Goal: Contribute content: Contribute content

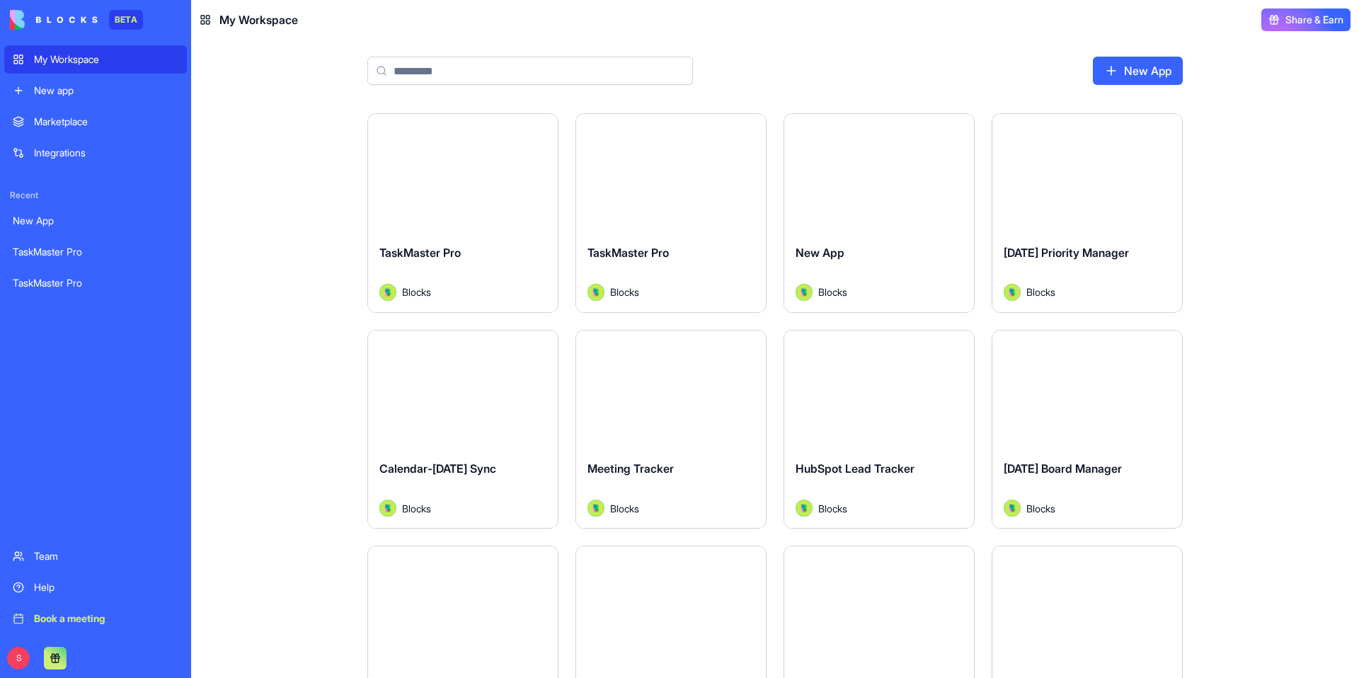
click at [455, 64] on input at bounding box center [530, 71] width 326 height 28
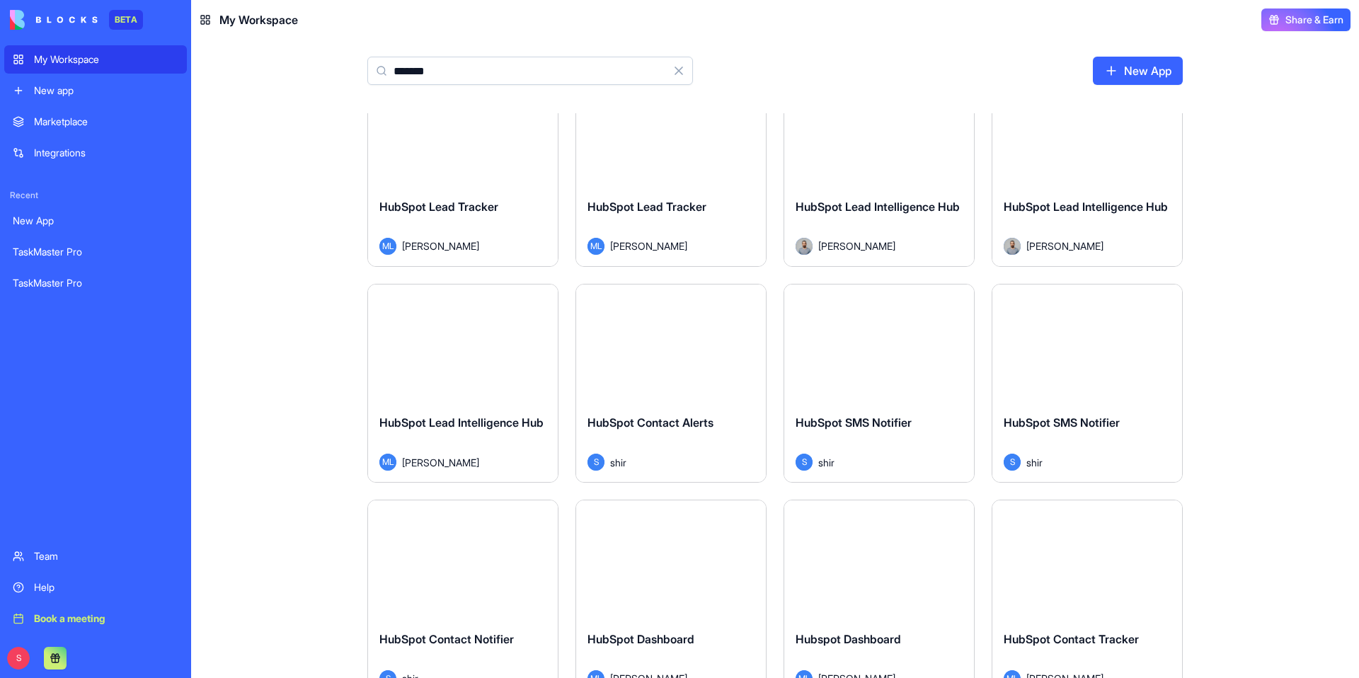
scroll to position [11, 0]
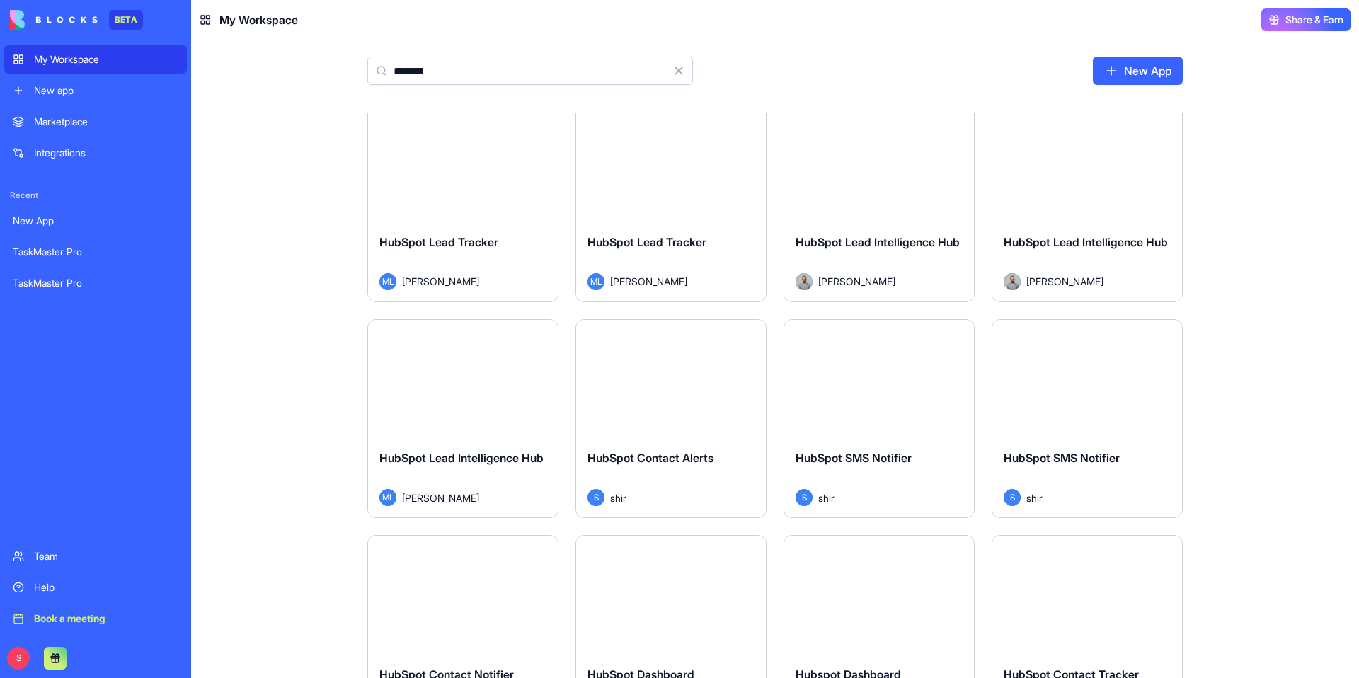
type input "*******"
click at [1088, 162] on button "Launch" at bounding box center [1087, 163] width 106 height 28
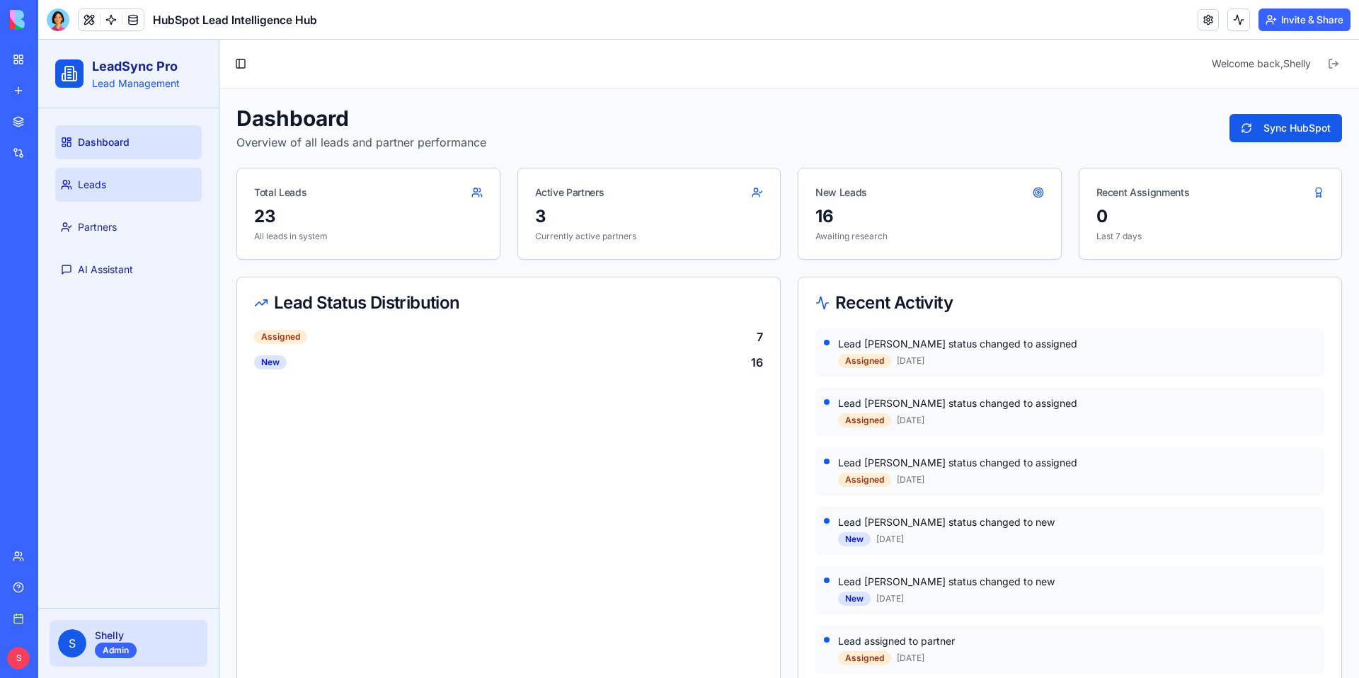
click at [115, 198] on link "Leads" at bounding box center [128, 185] width 146 height 34
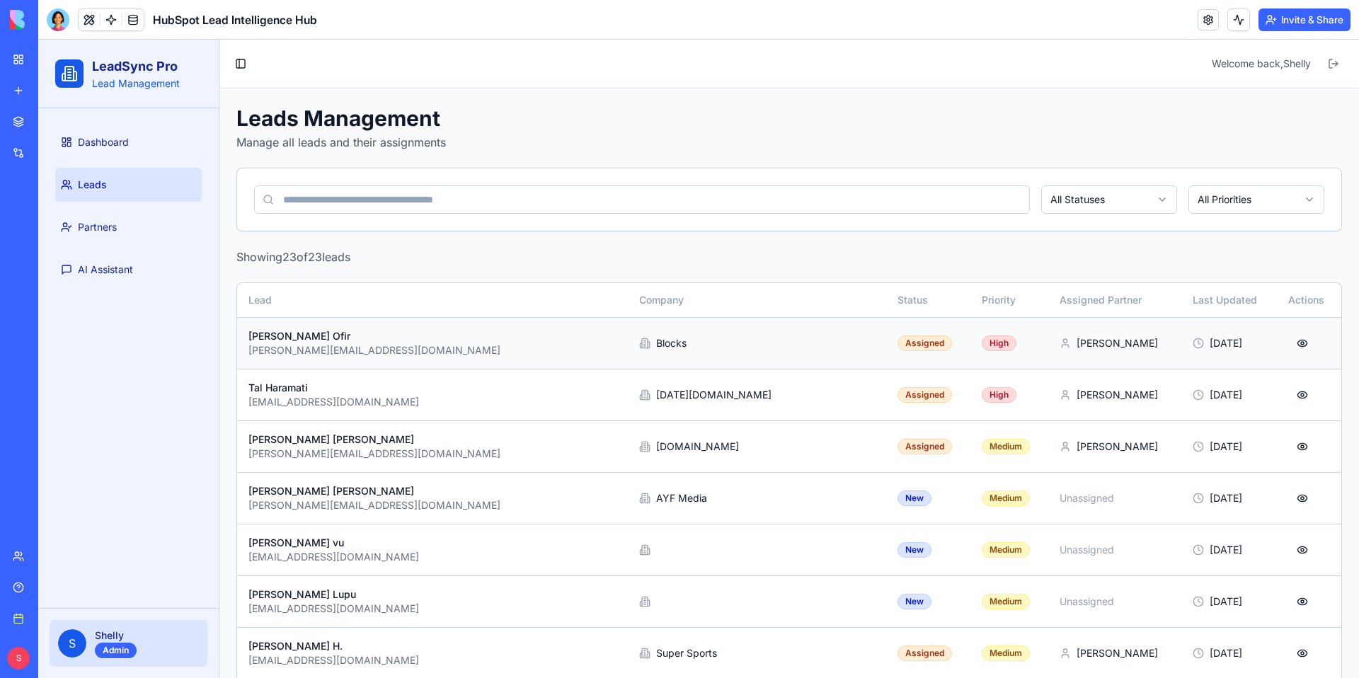
click at [1288, 343] on button "button" at bounding box center [1302, 342] width 28 height 25
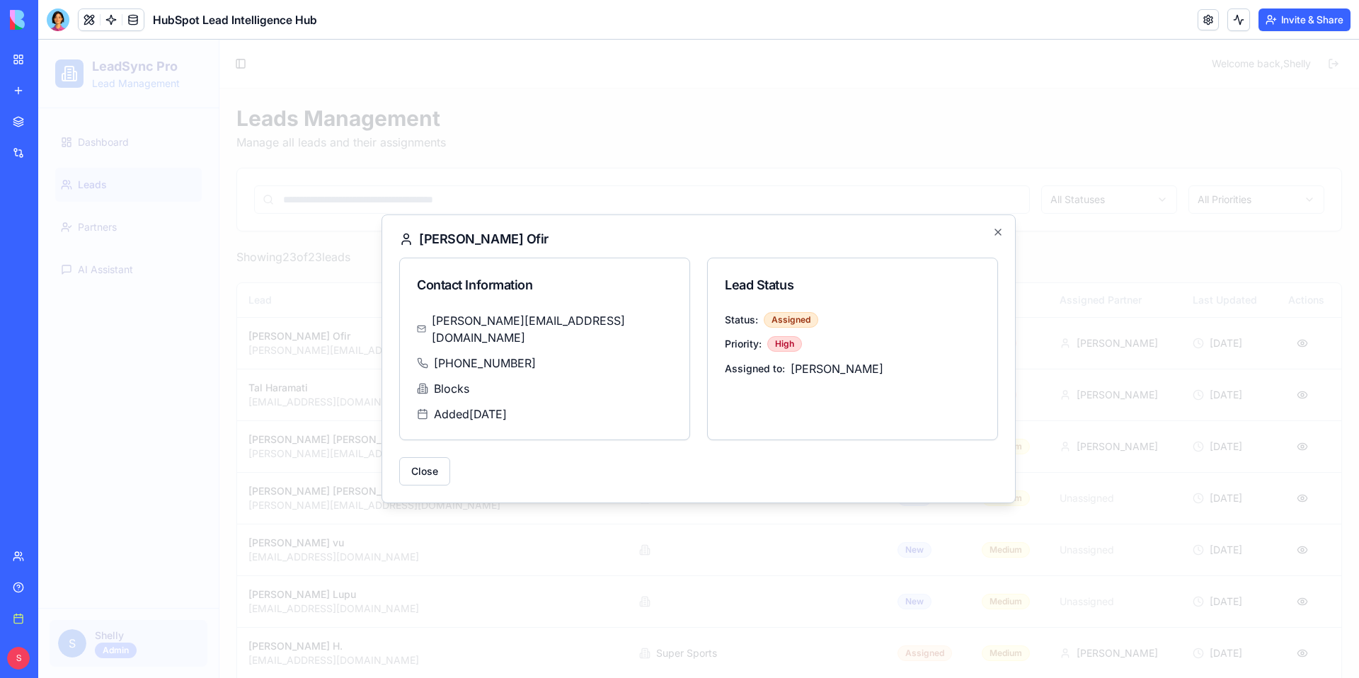
click at [923, 521] on div at bounding box center [698, 359] width 1320 height 638
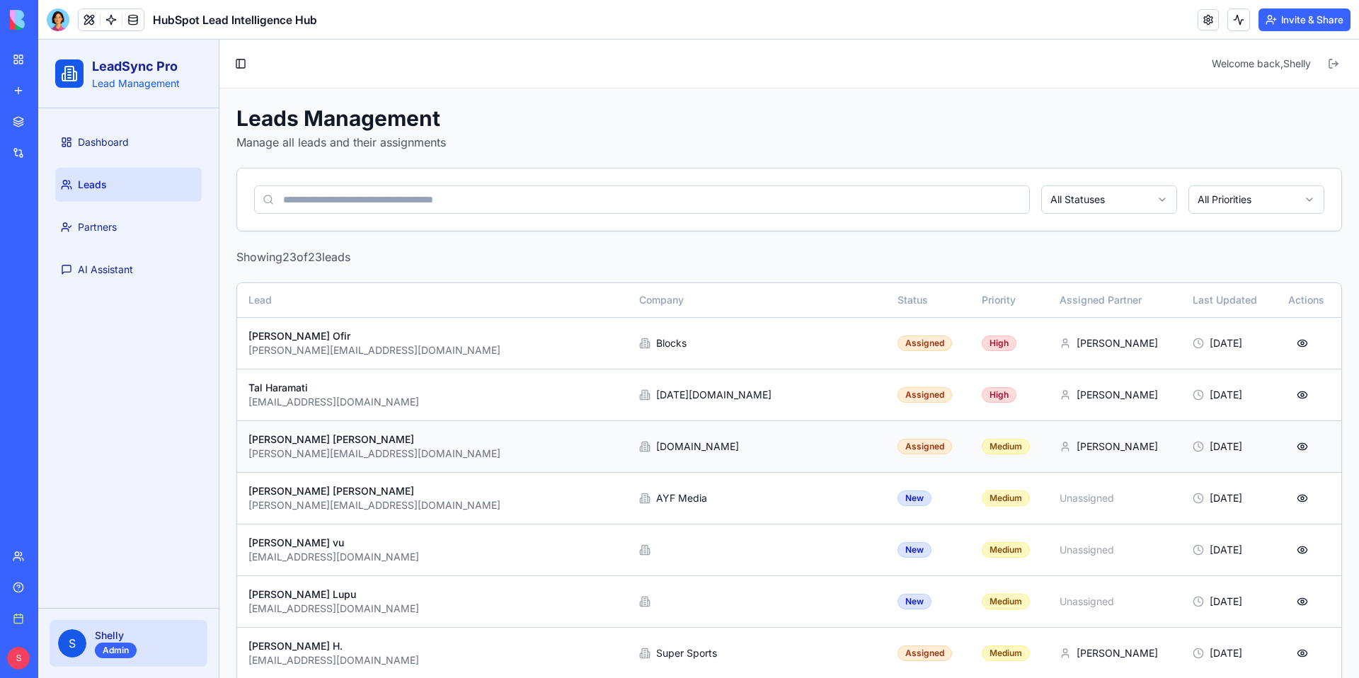
click at [1289, 449] on button "button" at bounding box center [1302, 446] width 28 height 25
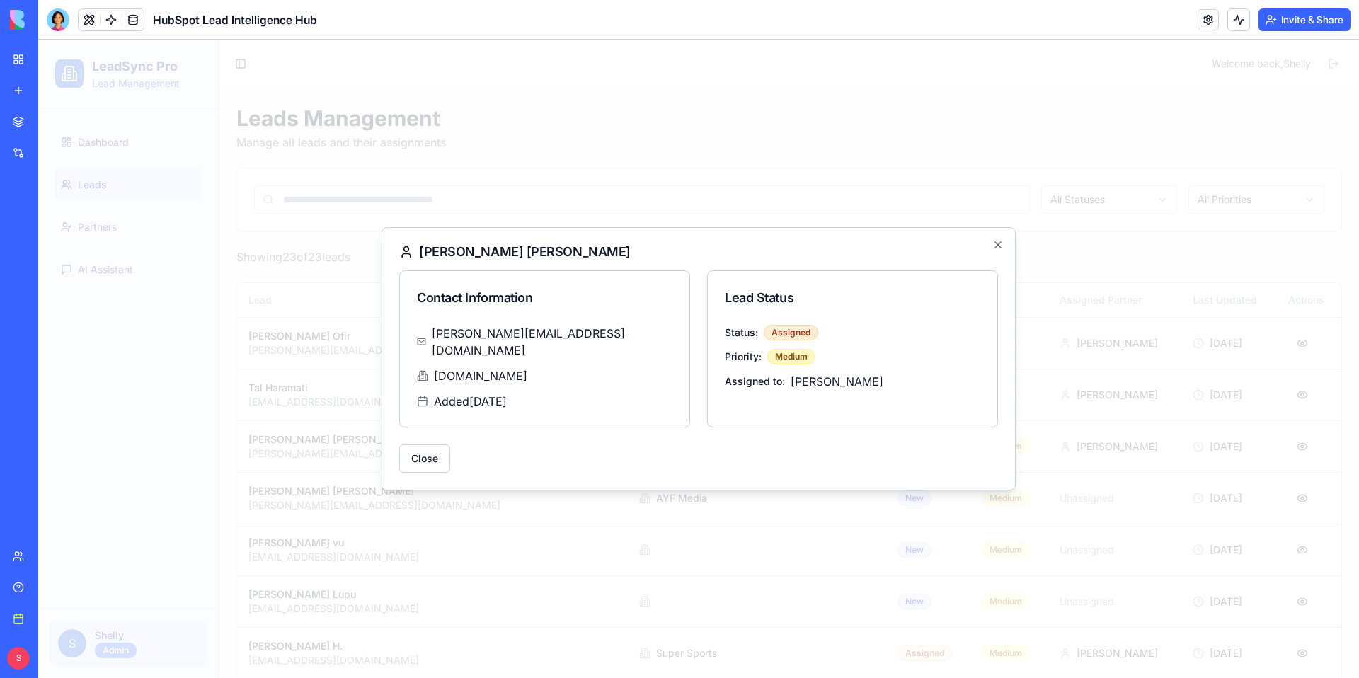
click at [1234, 445] on div at bounding box center [698, 359] width 1320 height 638
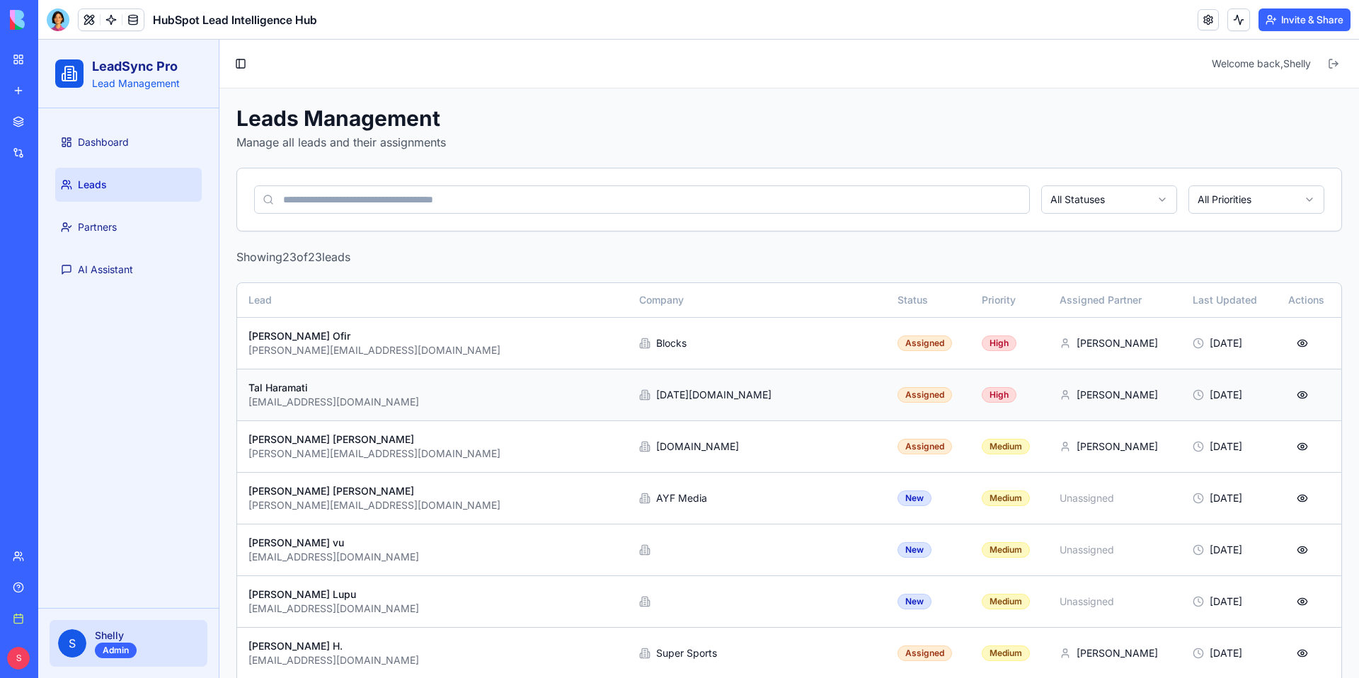
click at [1288, 395] on button "button" at bounding box center [1302, 394] width 28 height 25
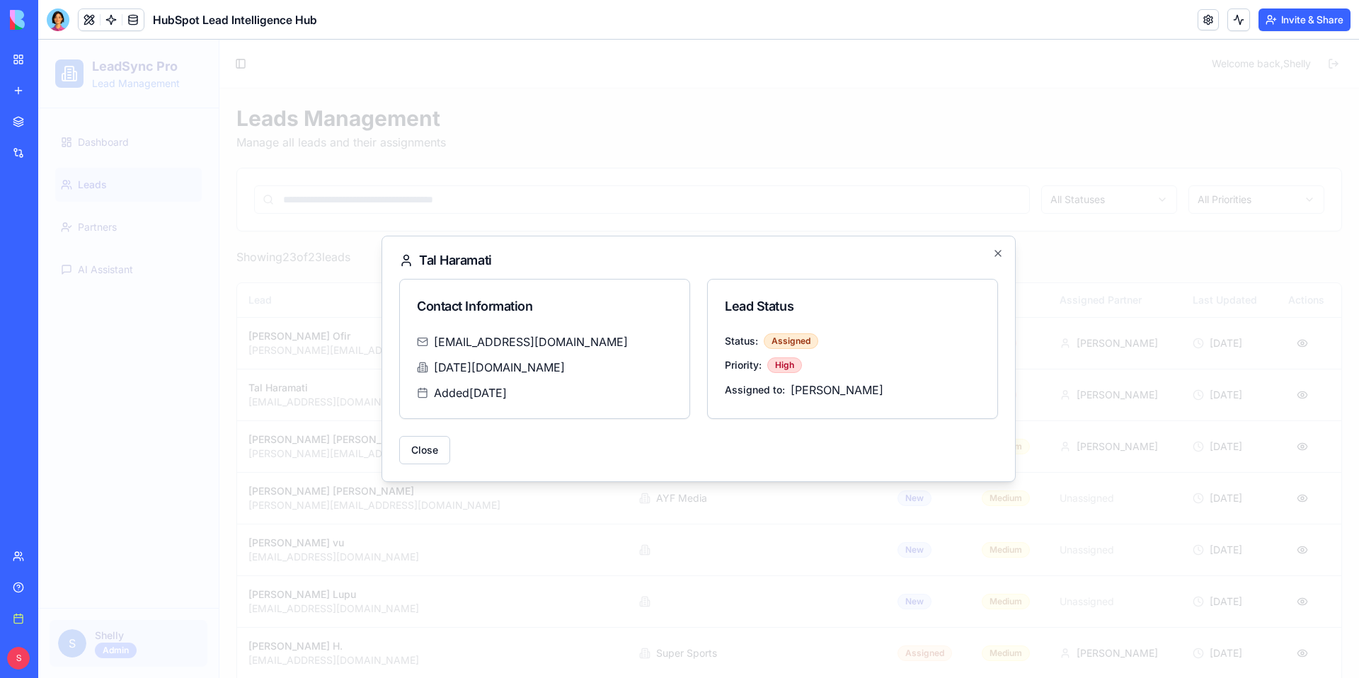
click at [1258, 400] on div at bounding box center [698, 359] width 1320 height 638
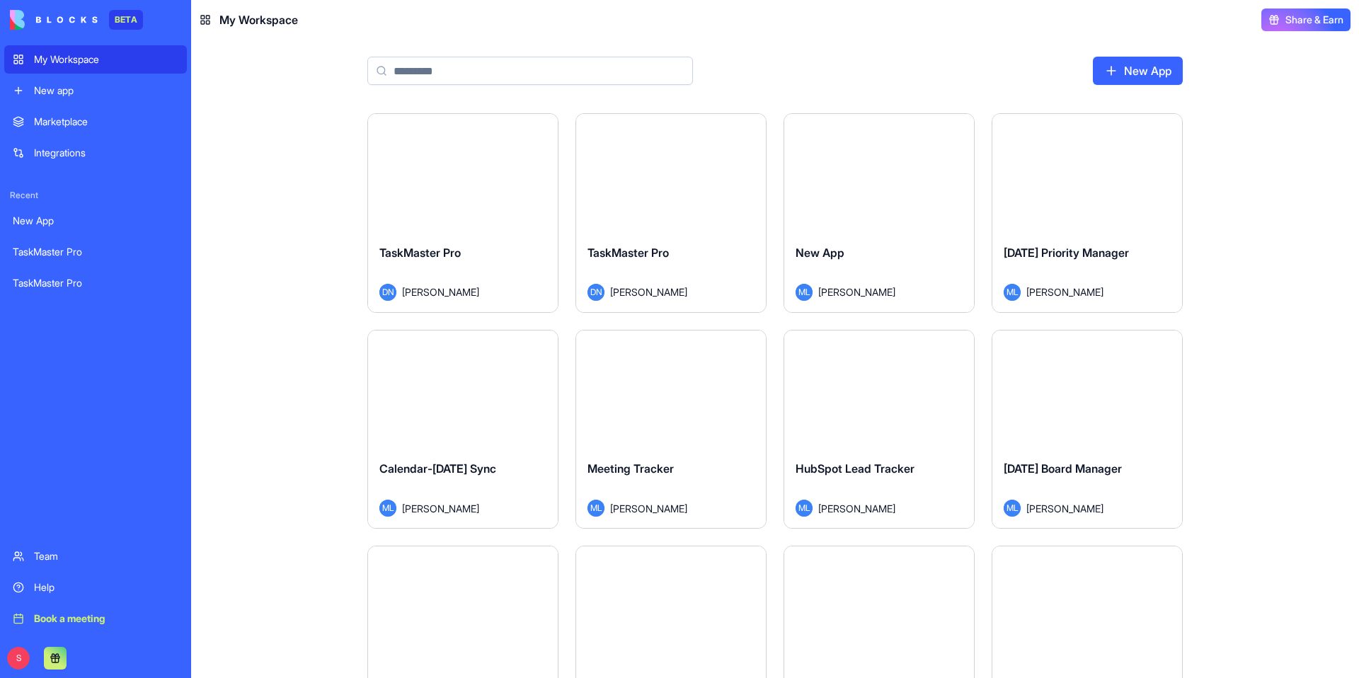
click at [564, 71] on input at bounding box center [530, 71] width 326 height 28
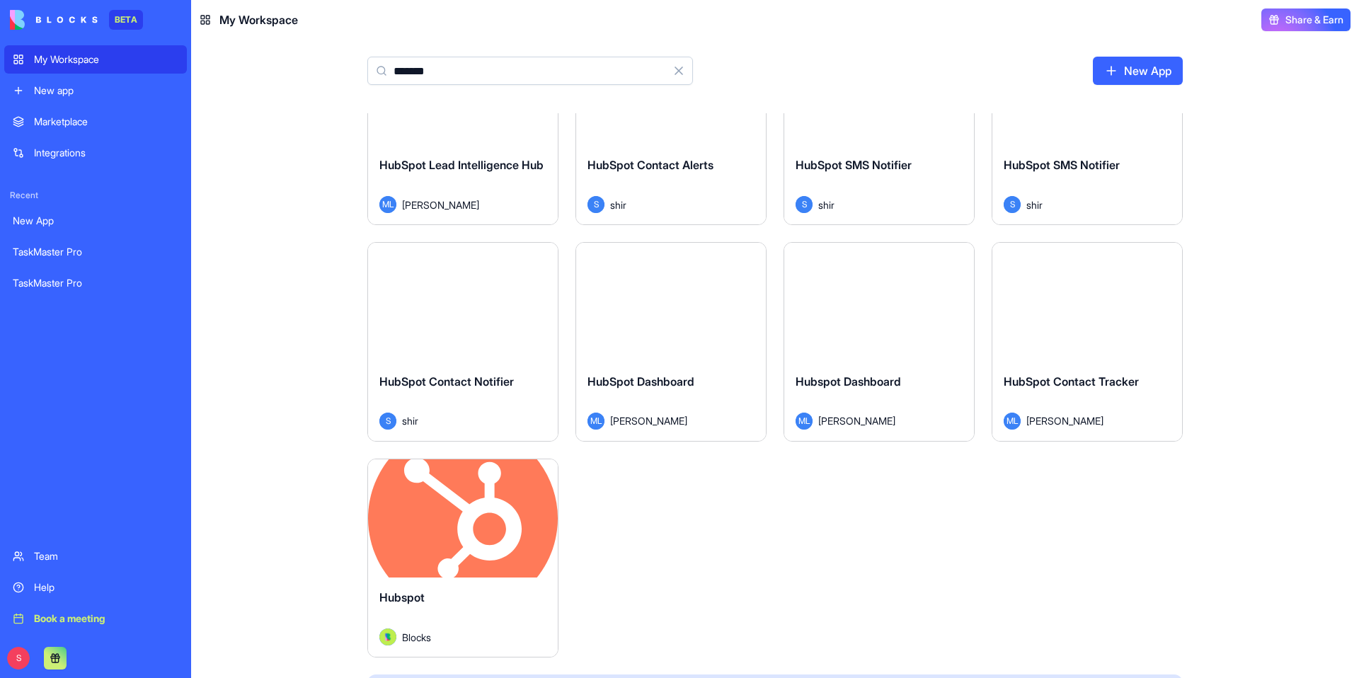
scroll to position [291, 0]
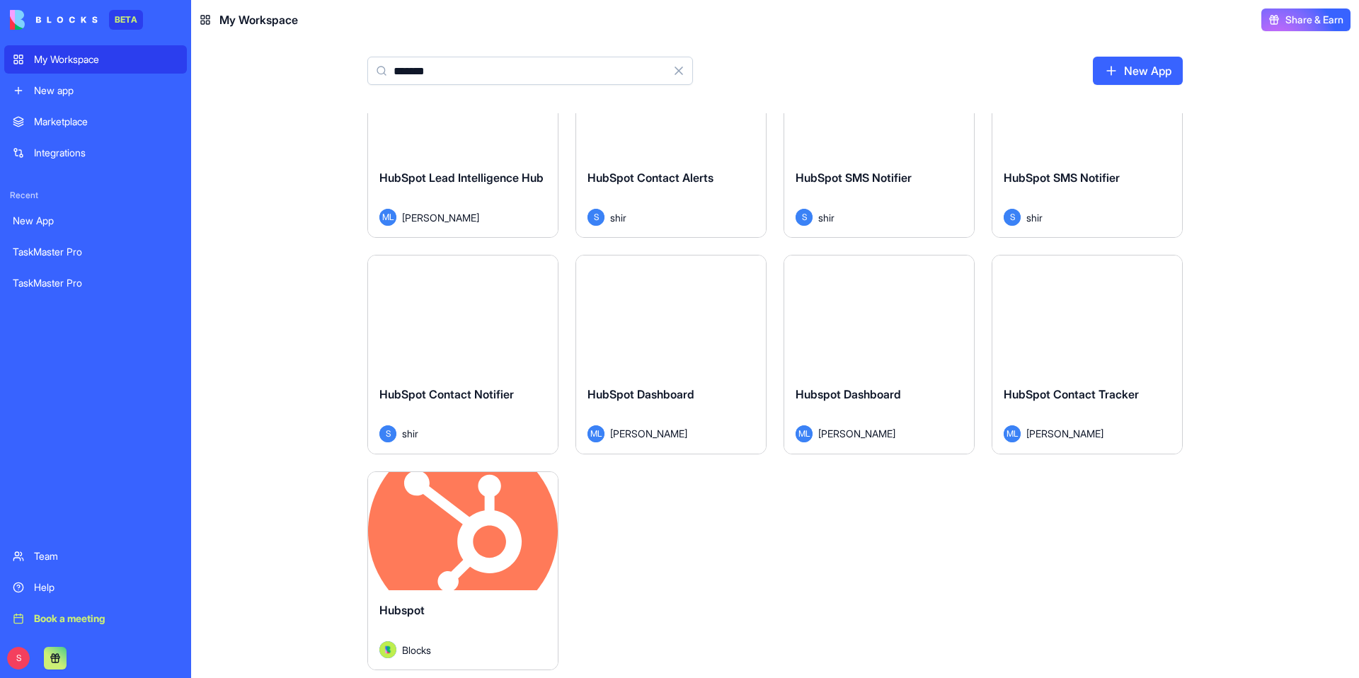
type input "*******"
click at [880, 326] on button "Launch" at bounding box center [879, 315] width 106 height 28
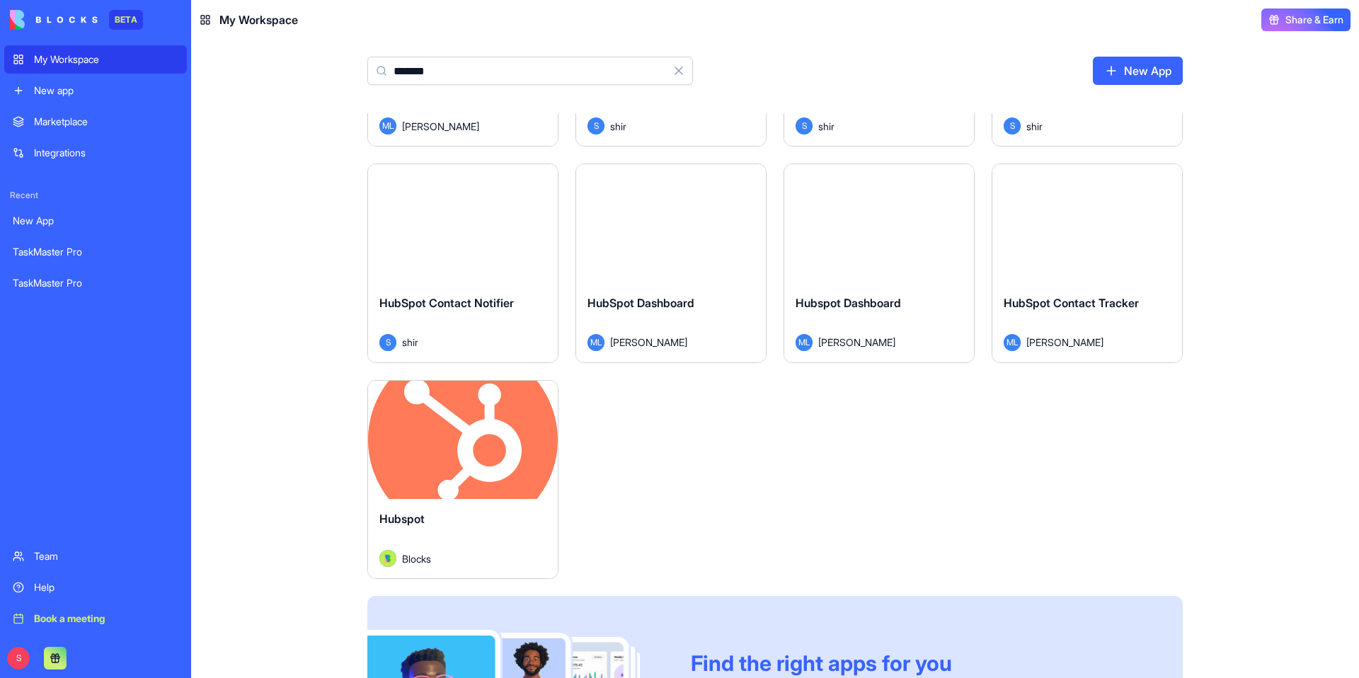
scroll to position [359, 0]
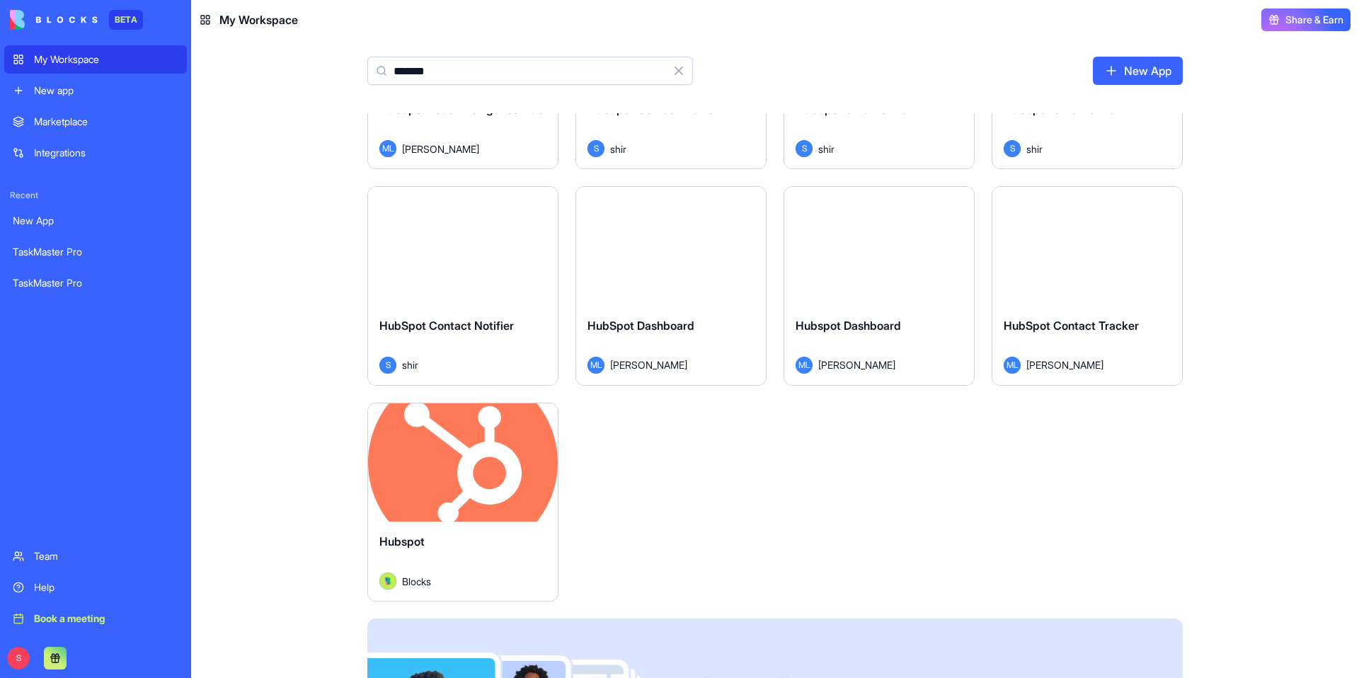
type input "*******"
click at [662, 255] on button "Launch" at bounding box center [671, 246] width 106 height 28
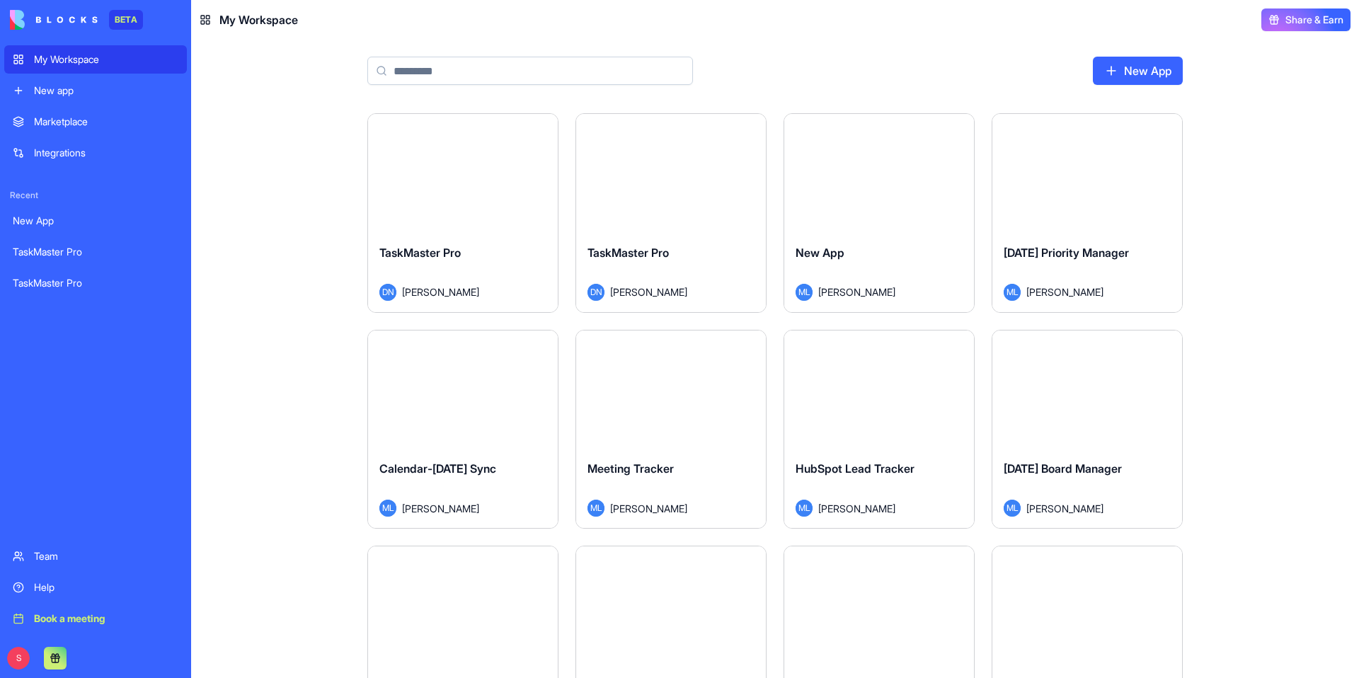
click at [439, 64] on input at bounding box center [530, 71] width 326 height 28
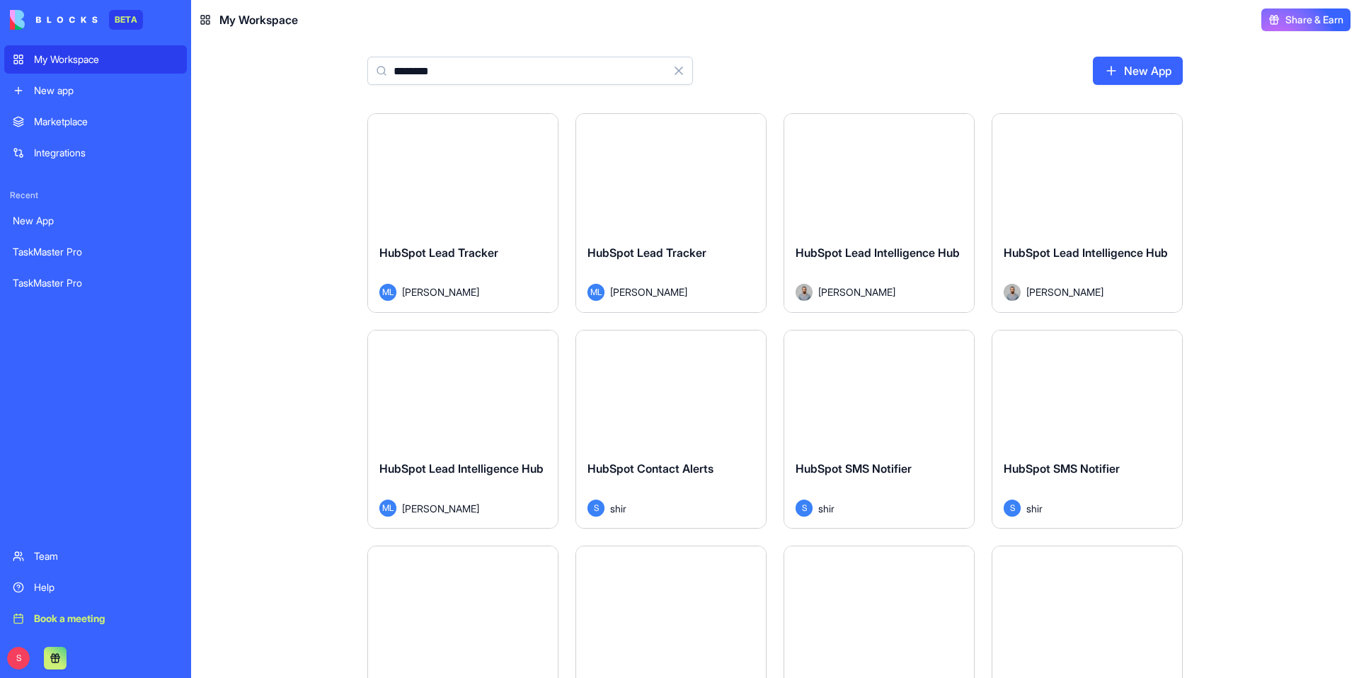
type input "*******"
click at [54, 100] on link "New app" at bounding box center [95, 90] width 183 height 28
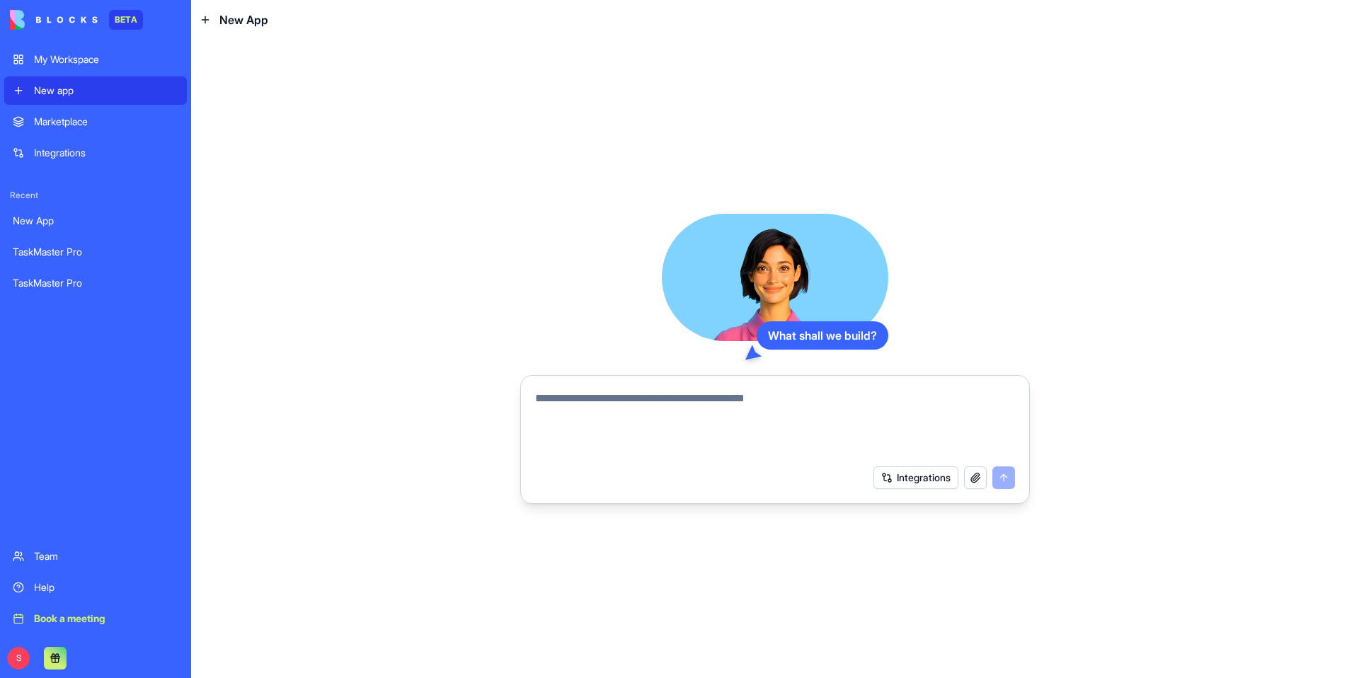
click at [548, 414] on textarea at bounding box center [775, 424] width 480 height 68
type textarea "*"
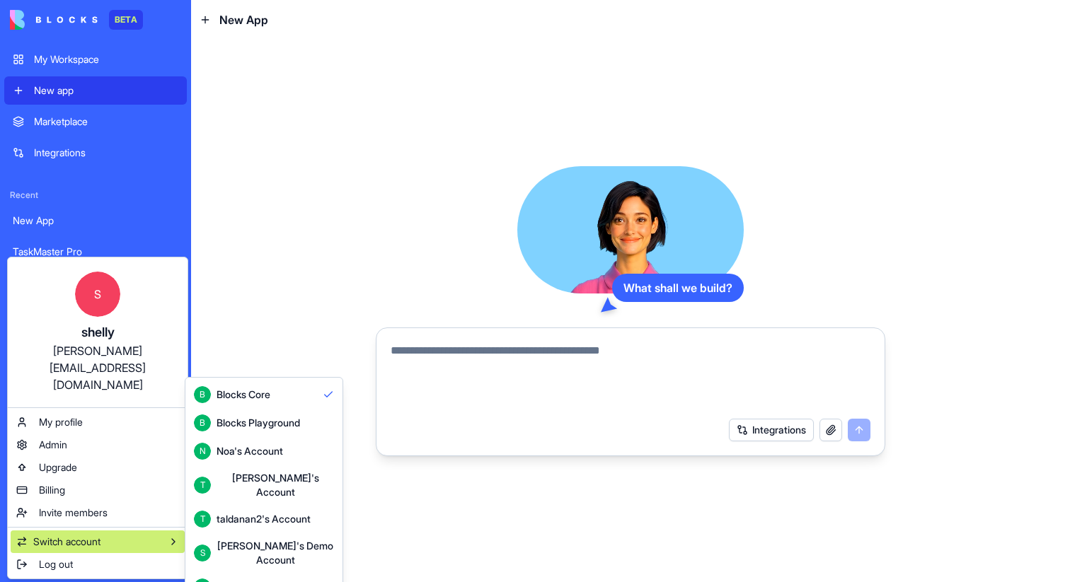
click at [254, 579] on div "S smsagency's Account" at bounding box center [256, 587] width 124 height 17
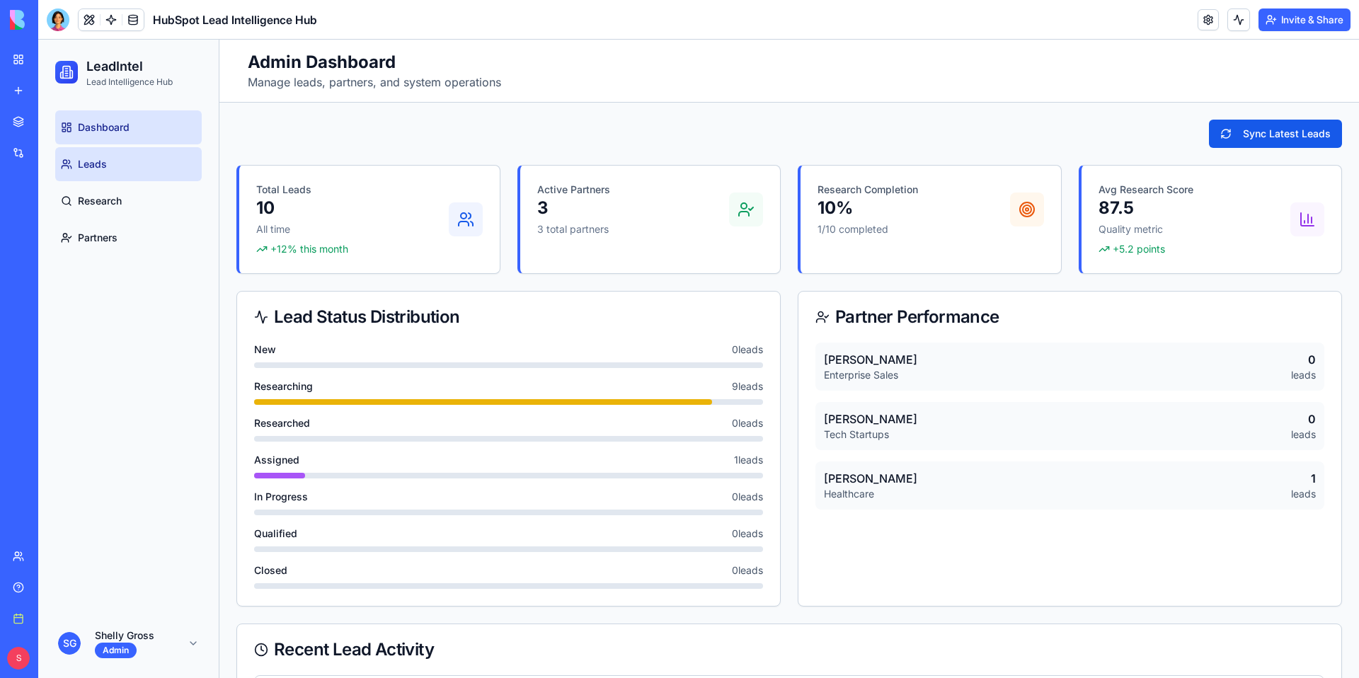
click at [91, 163] on span "Leads" at bounding box center [92, 164] width 29 height 14
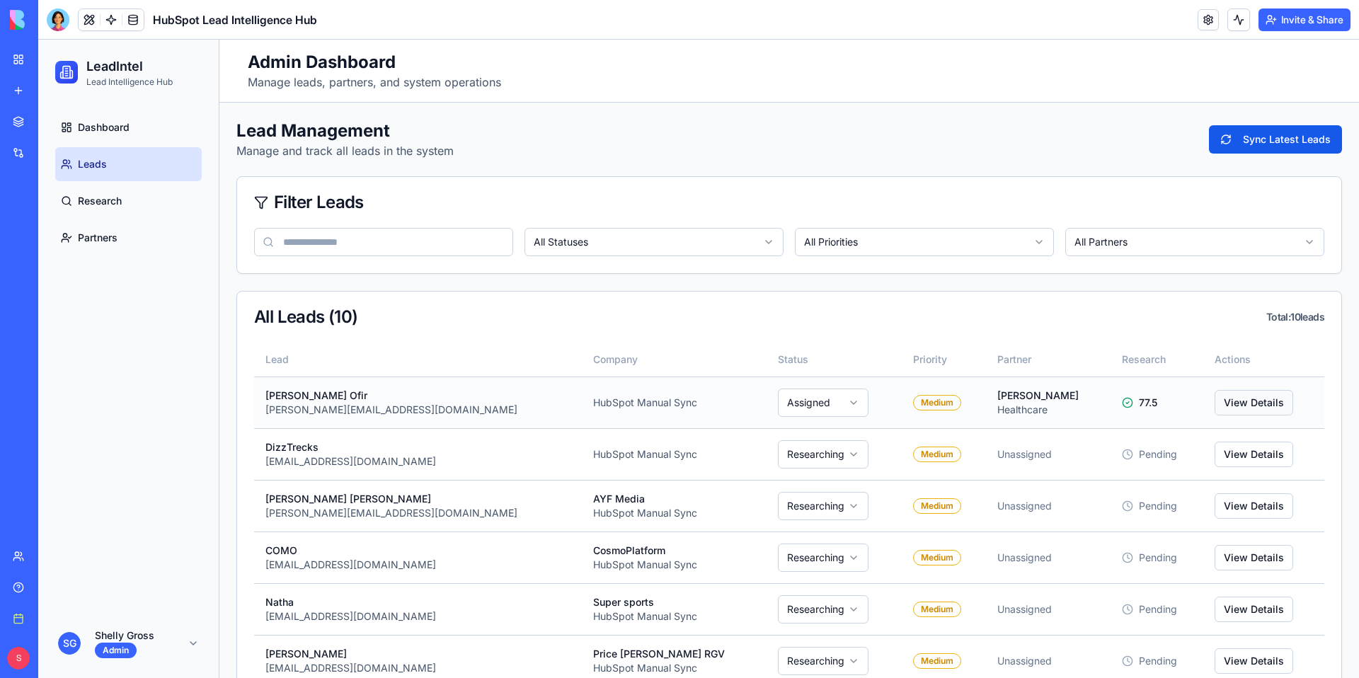
click at [1226, 403] on button "View Details" at bounding box center [1253, 402] width 79 height 25
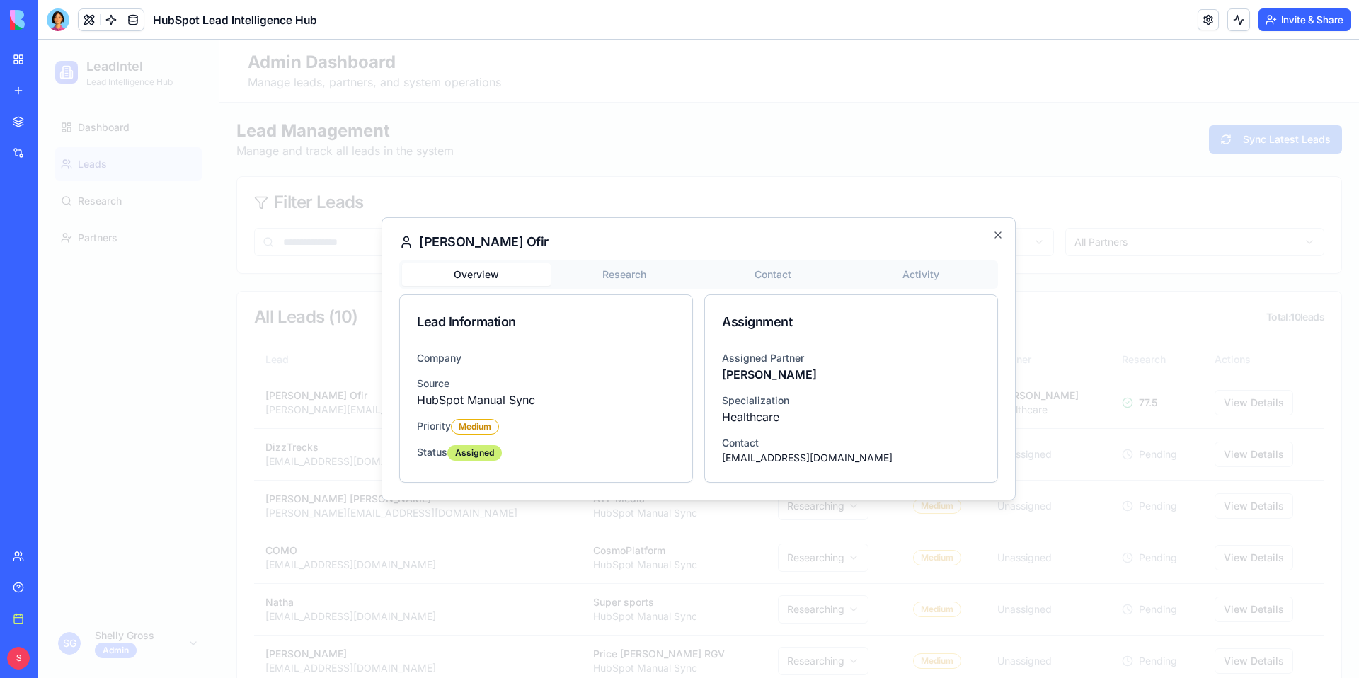
click at [1090, 476] on div at bounding box center [698, 359] width 1320 height 638
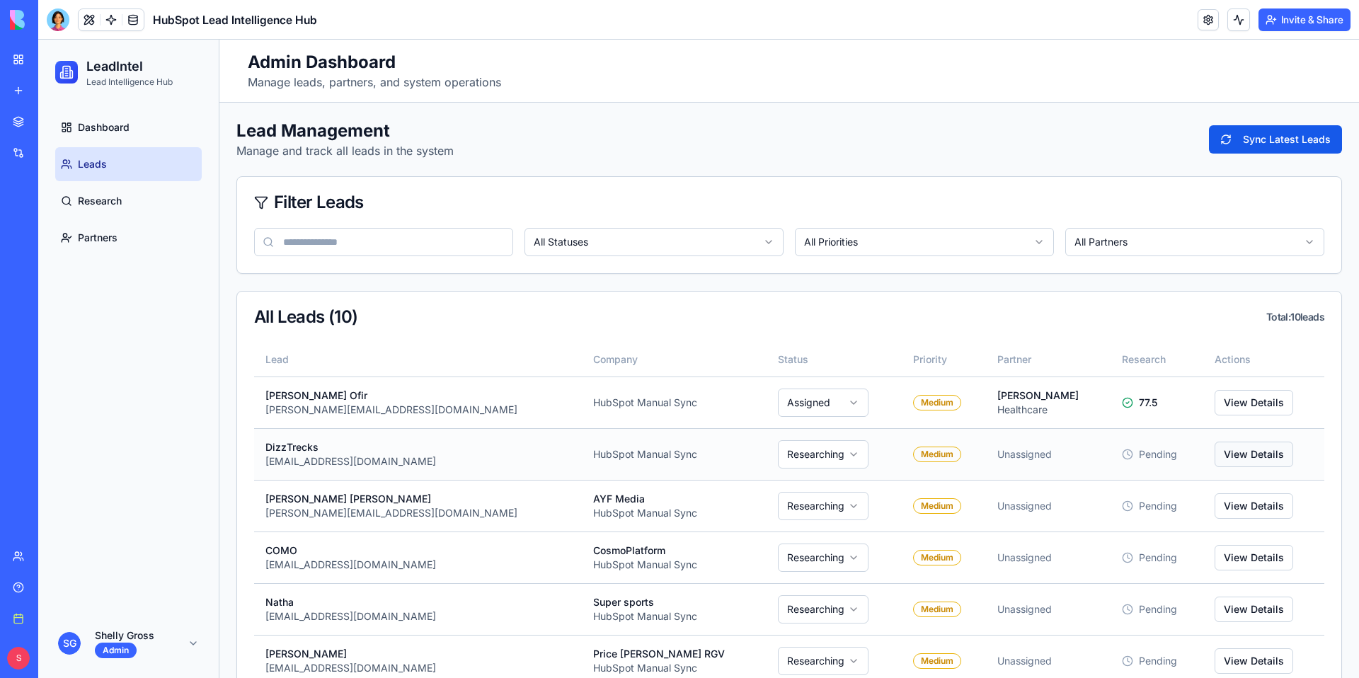
click at [1237, 462] on button "View Details" at bounding box center [1253, 454] width 79 height 25
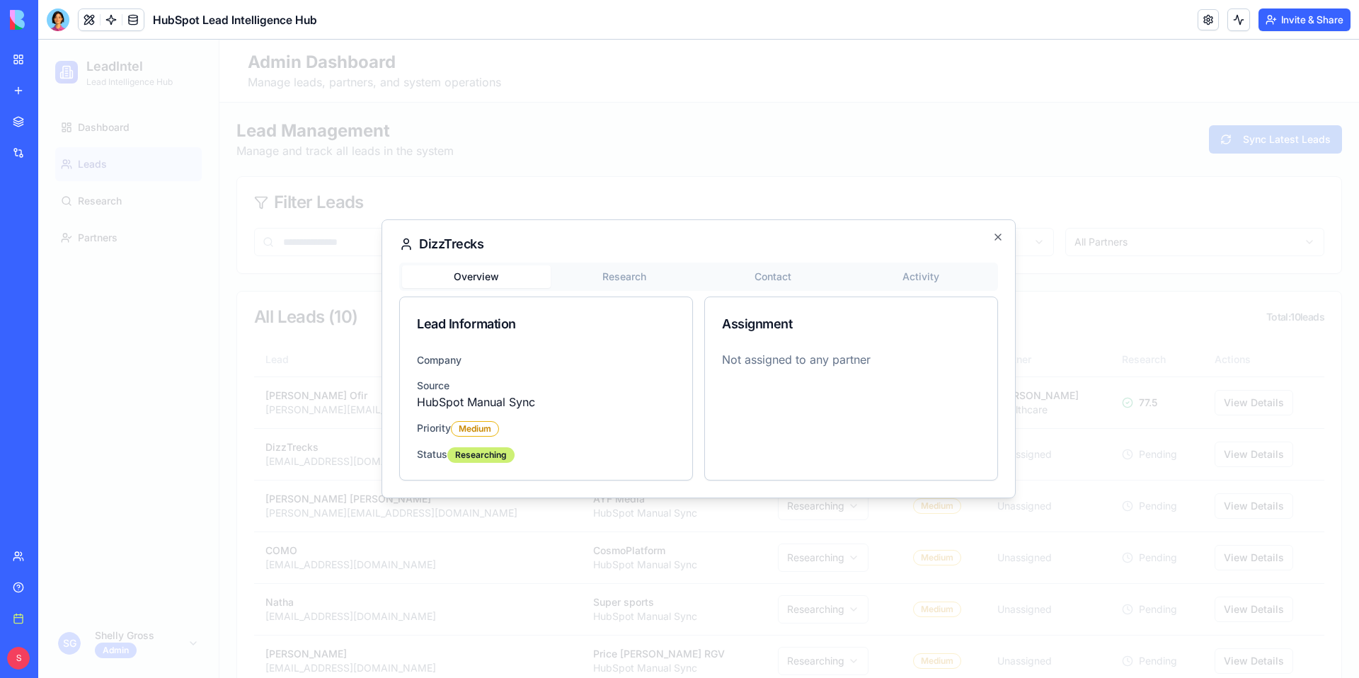
click at [1120, 536] on div at bounding box center [698, 359] width 1320 height 638
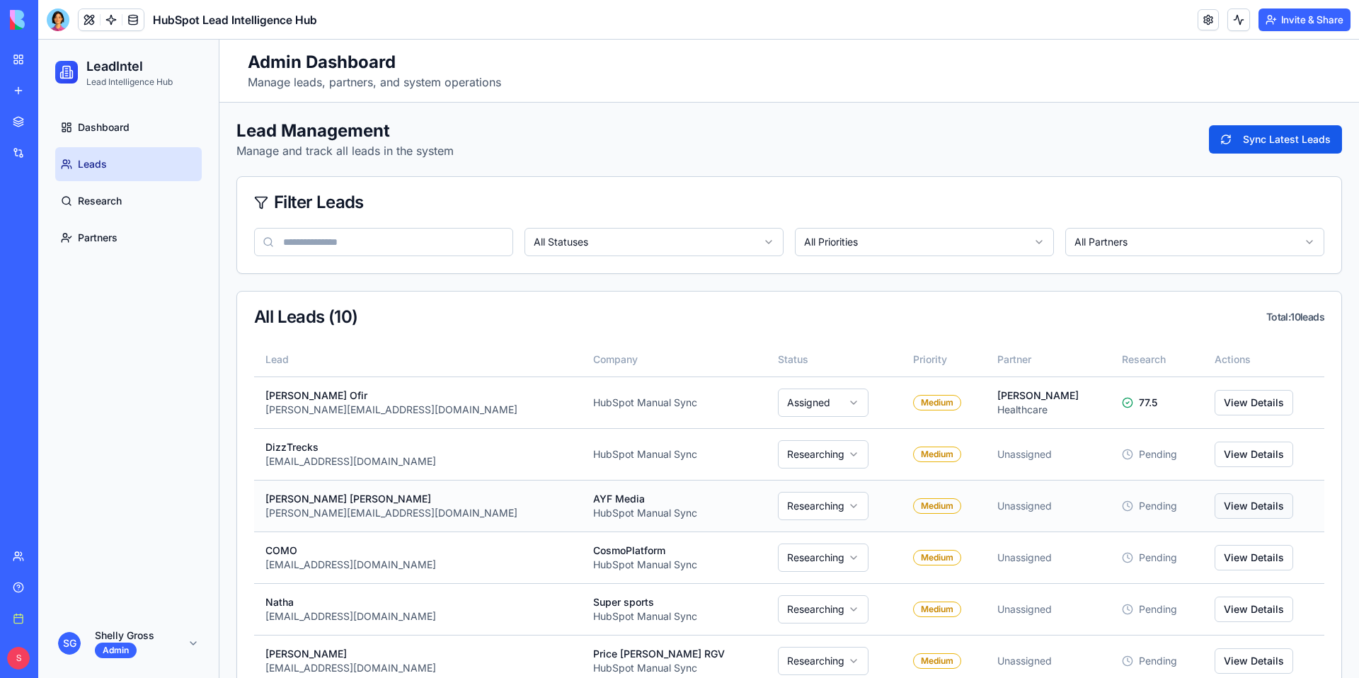
click at [1223, 507] on button "View Details" at bounding box center [1253, 505] width 79 height 25
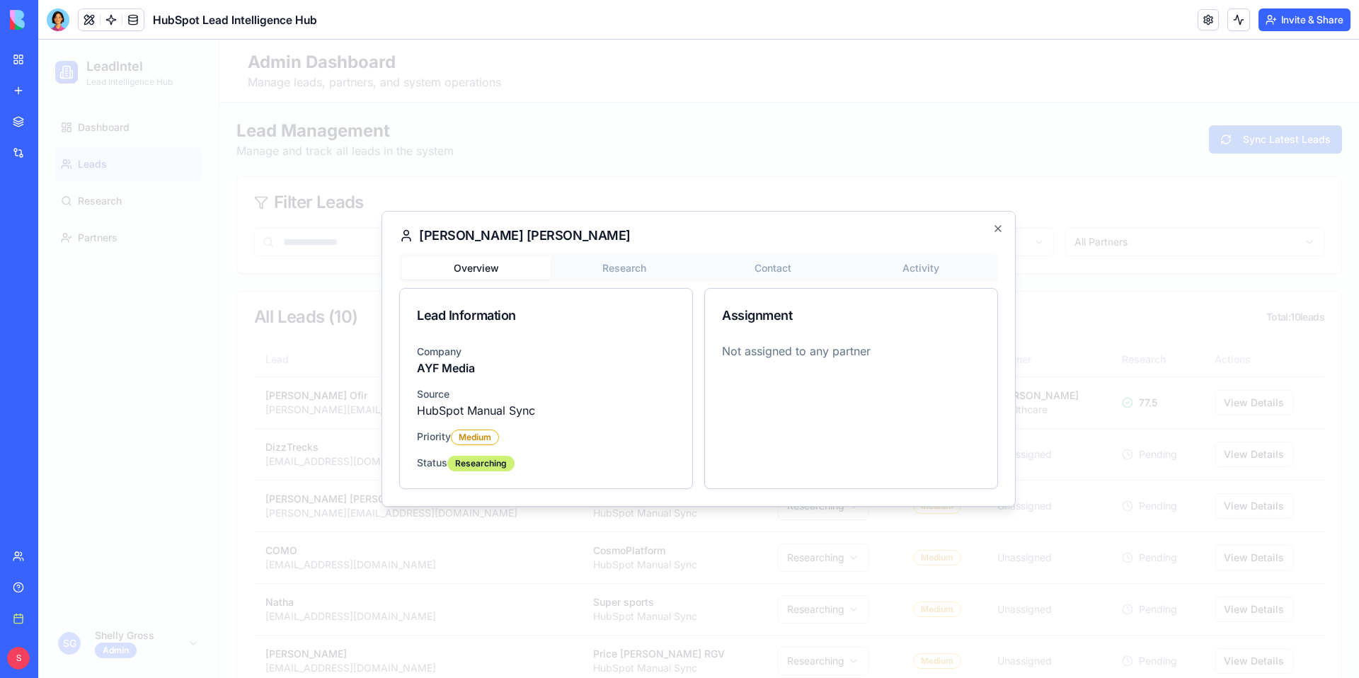
click at [1219, 415] on div at bounding box center [698, 359] width 1320 height 638
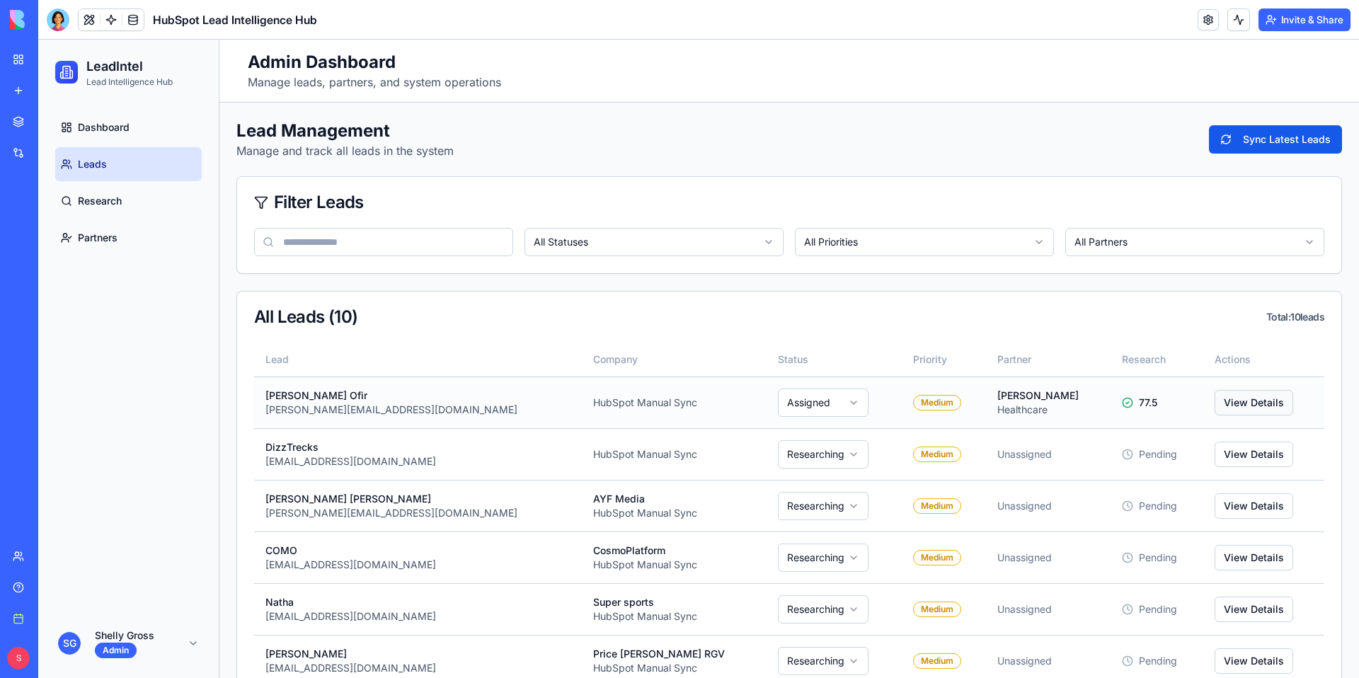
click at [1221, 402] on button "View Details" at bounding box center [1253, 402] width 79 height 25
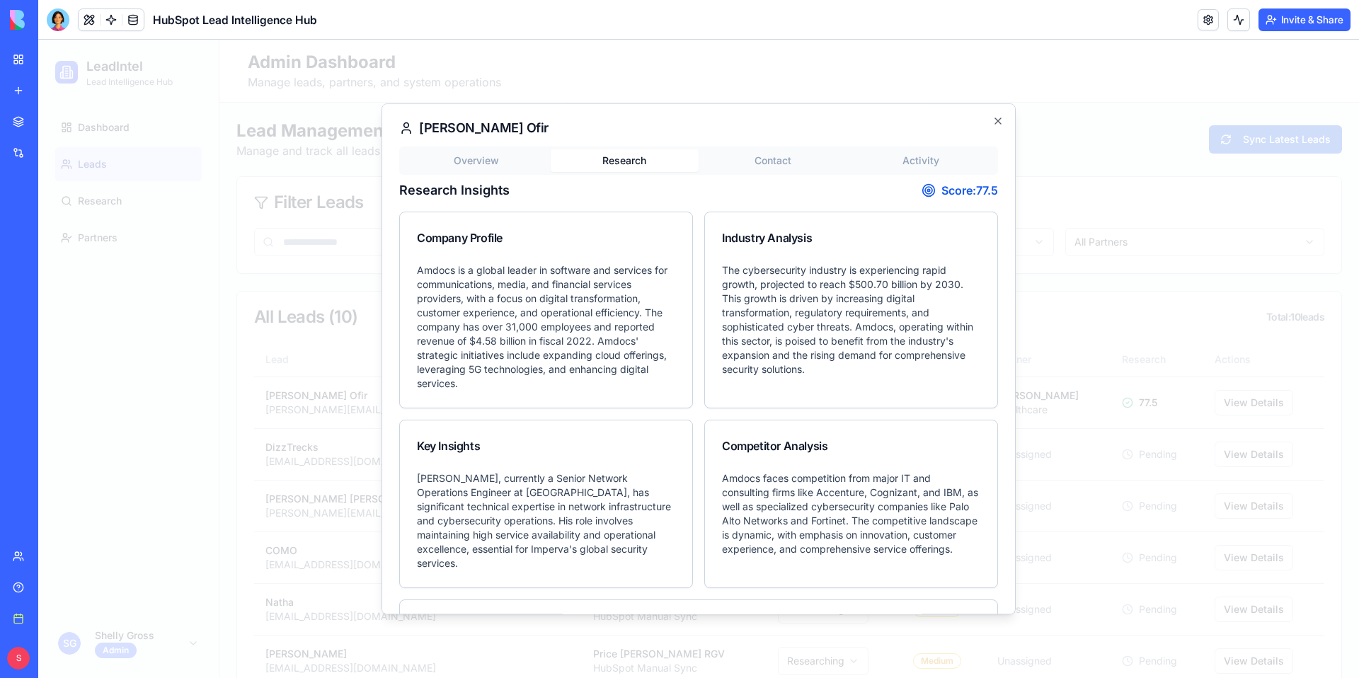
click at [626, 277] on div "Overview Research Contact Activity Research Insights Score: 77.5 Company Profil…" at bounding box center [698, 490] width 599 height 688
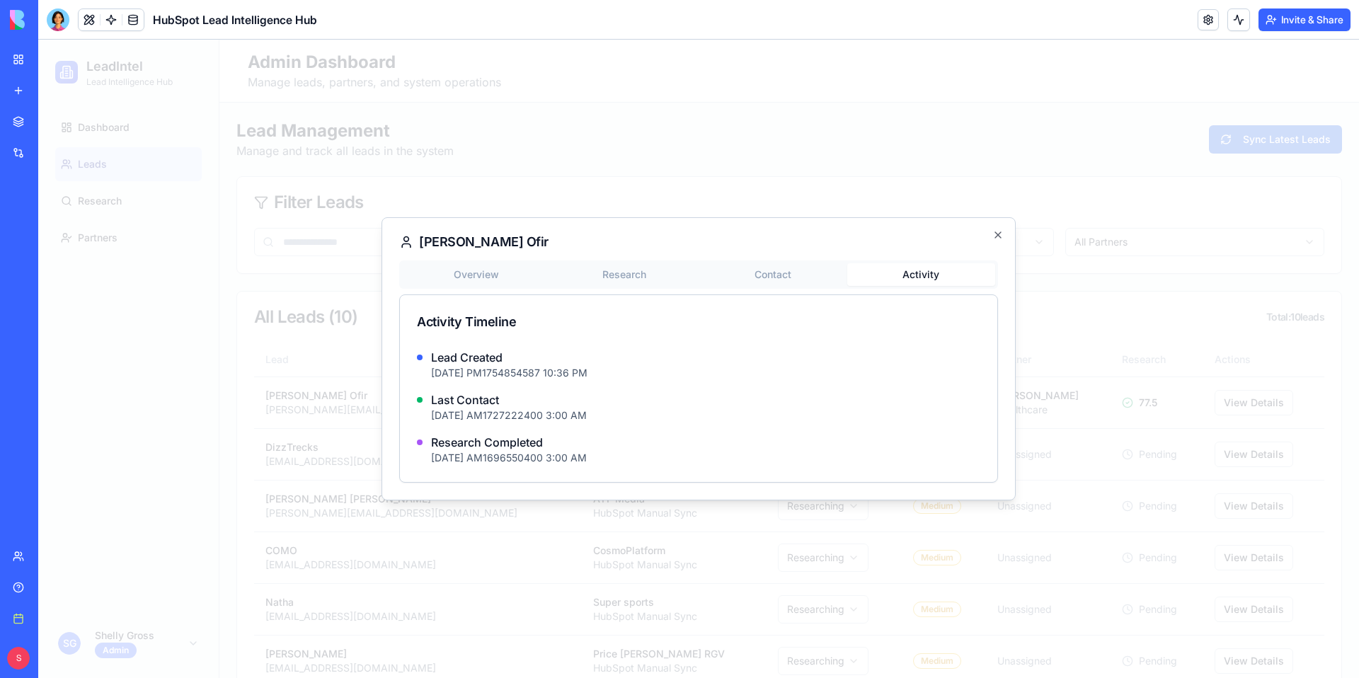
click at [943, 160] on body "LeadIntel Lead Intelligence Hub Dashboard Leads Research Partners S G Shelly Gr…" at bounding box center [698, 484] width 1320 height 888
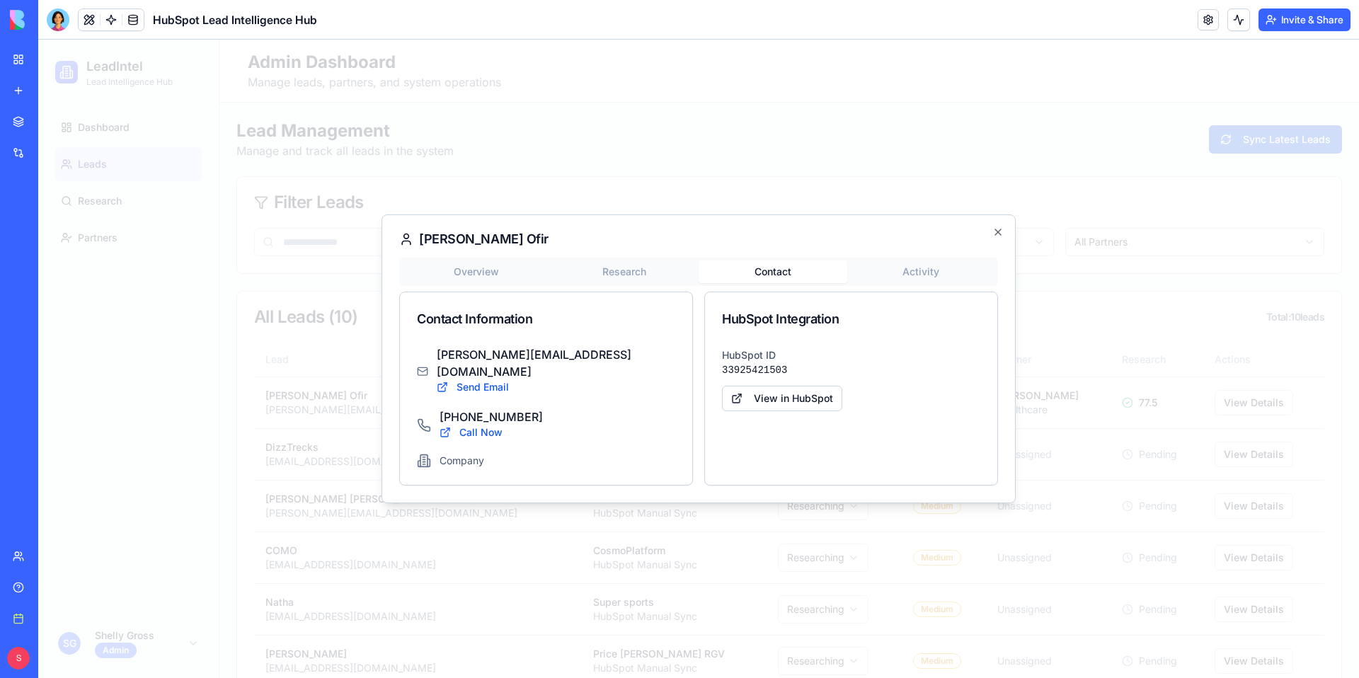
click at [797, 278] on button "Contact" at bounding box center [772, 271] width 149 height 23
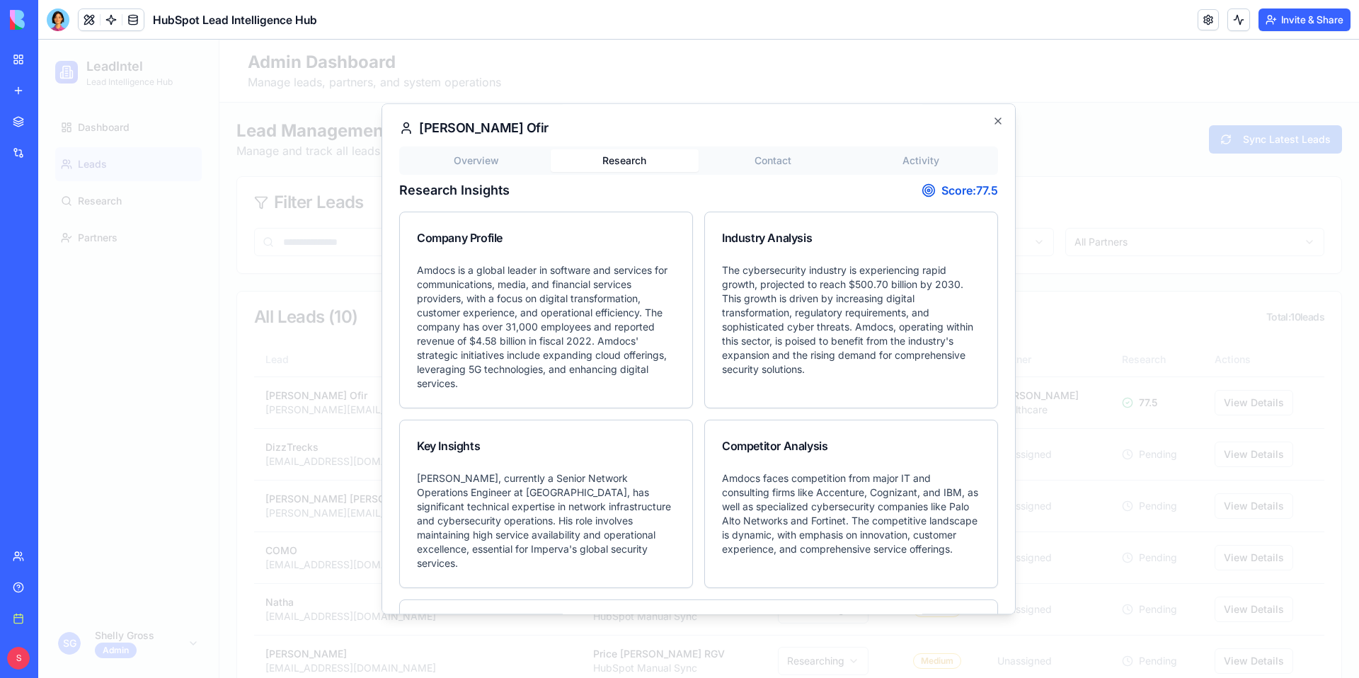
click at [647, 277] on div "Overview Research Contact Activity Research Insights Score: 77.5 Company Profil…" at bounding box center [698, 490] width 599 height 688
click at [345, 193] on div at bounding box center [698, 359] width 1320 height 638
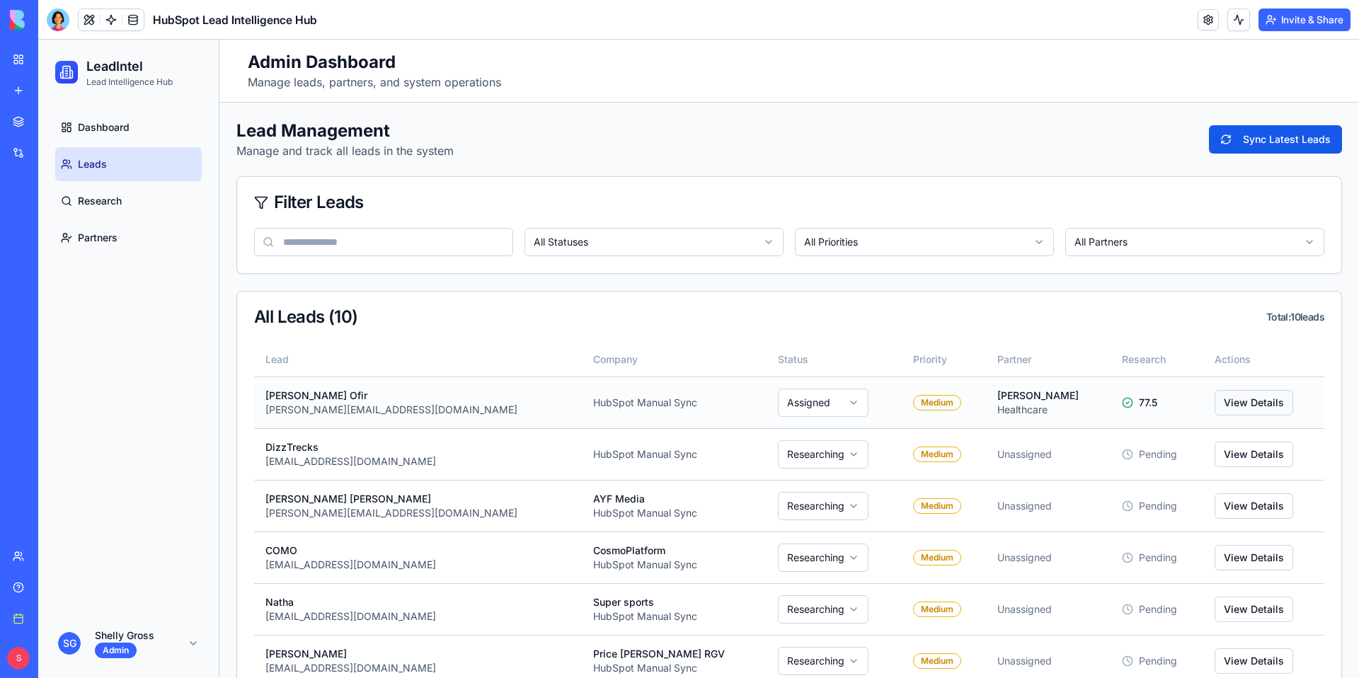
click at [1226, 396] on button "View Details" at bounding box center [1253, 402] width 79 height 25
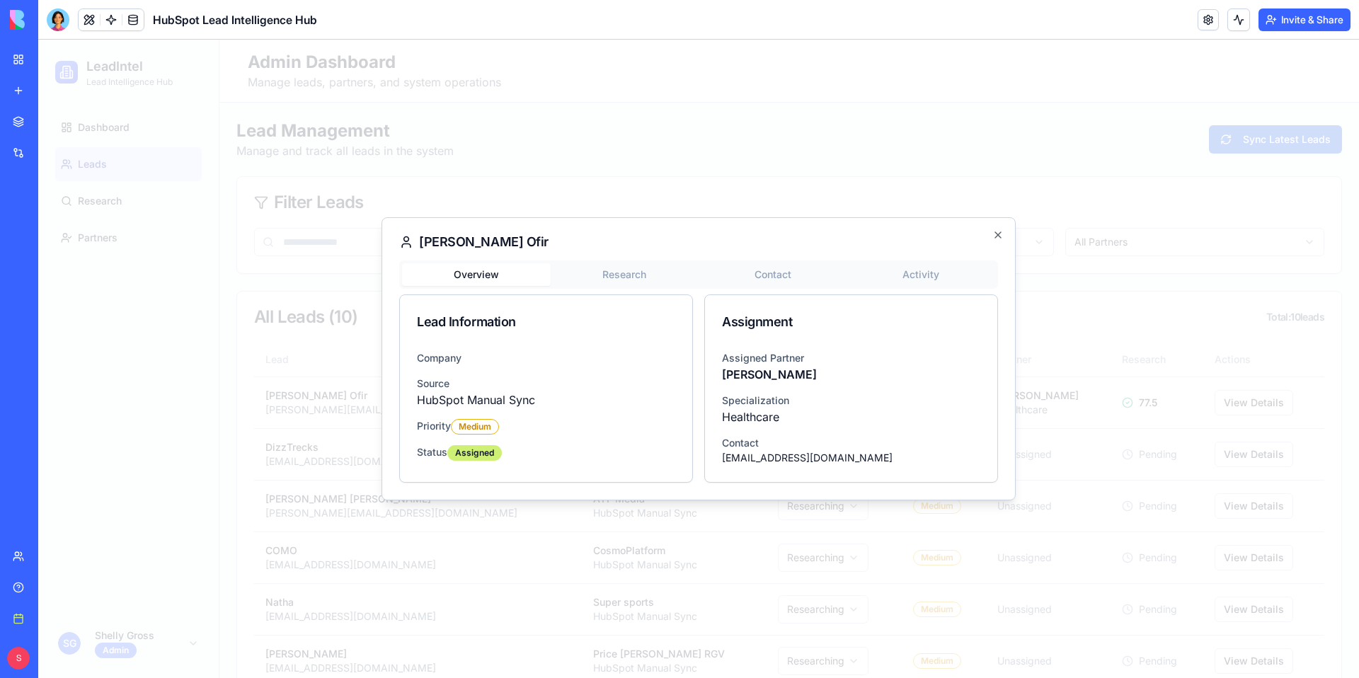
click at [997, 224] on div "Dan Ofir Overview Research Contact Activity Lead Information Company Source Hub…" at bounding box center [698, 358] width 634 height 283
click at [1001, 234] on icon "button" at bounding box center [997, 234] width 11 height 11
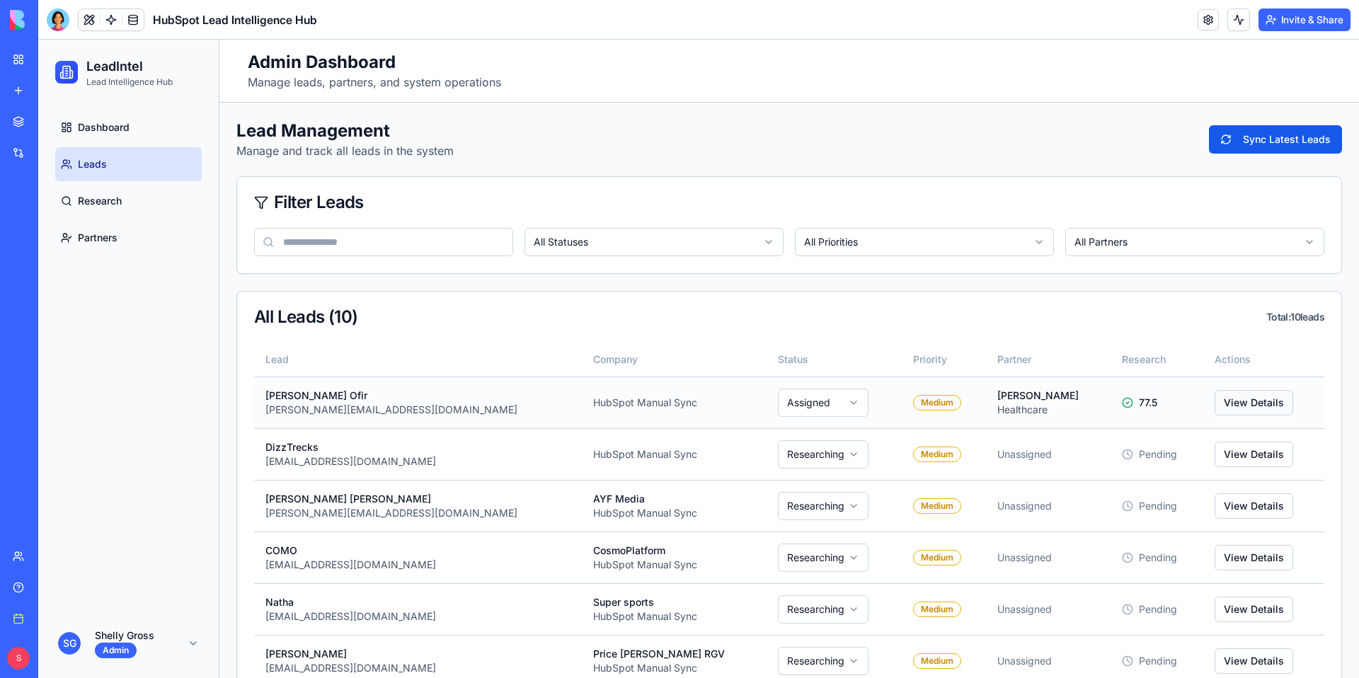
click at [1214, 395] on button "View Details" at bounding box center [1253, 402] width 79 height 25
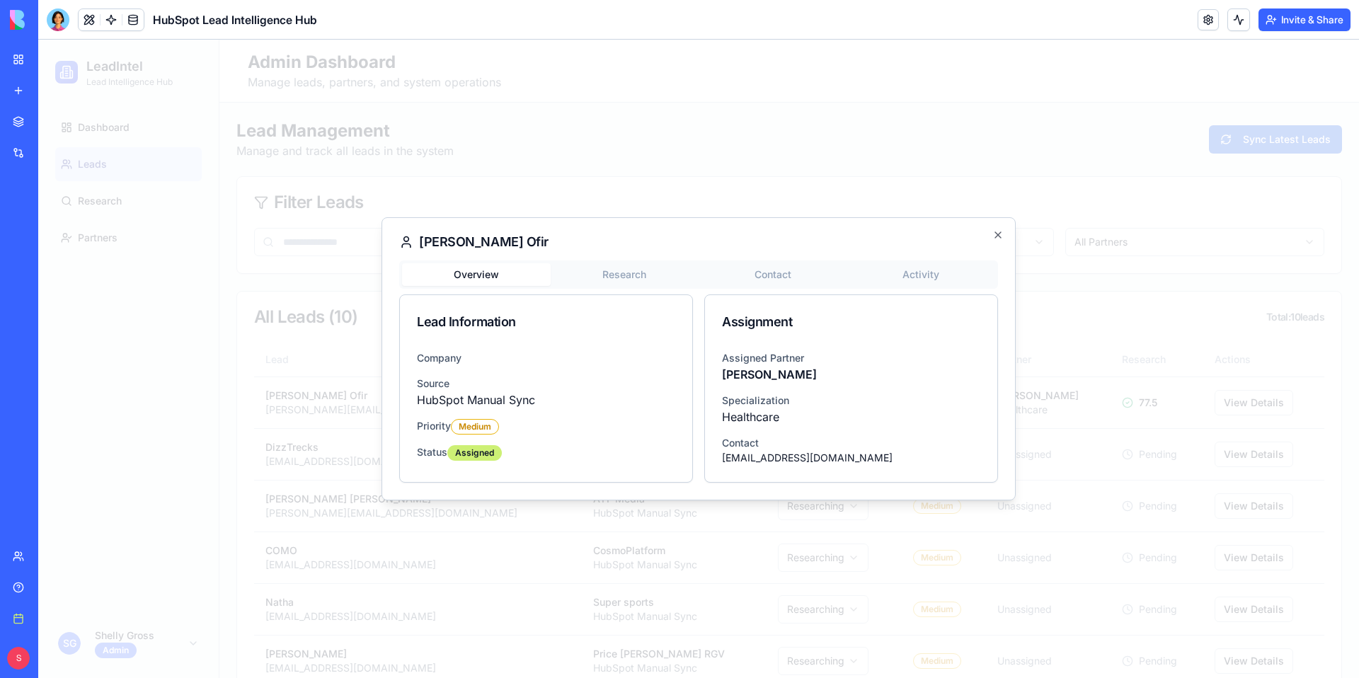
click at [1048, 253] on div at bounding box center [698, 359] width 1320 height 638
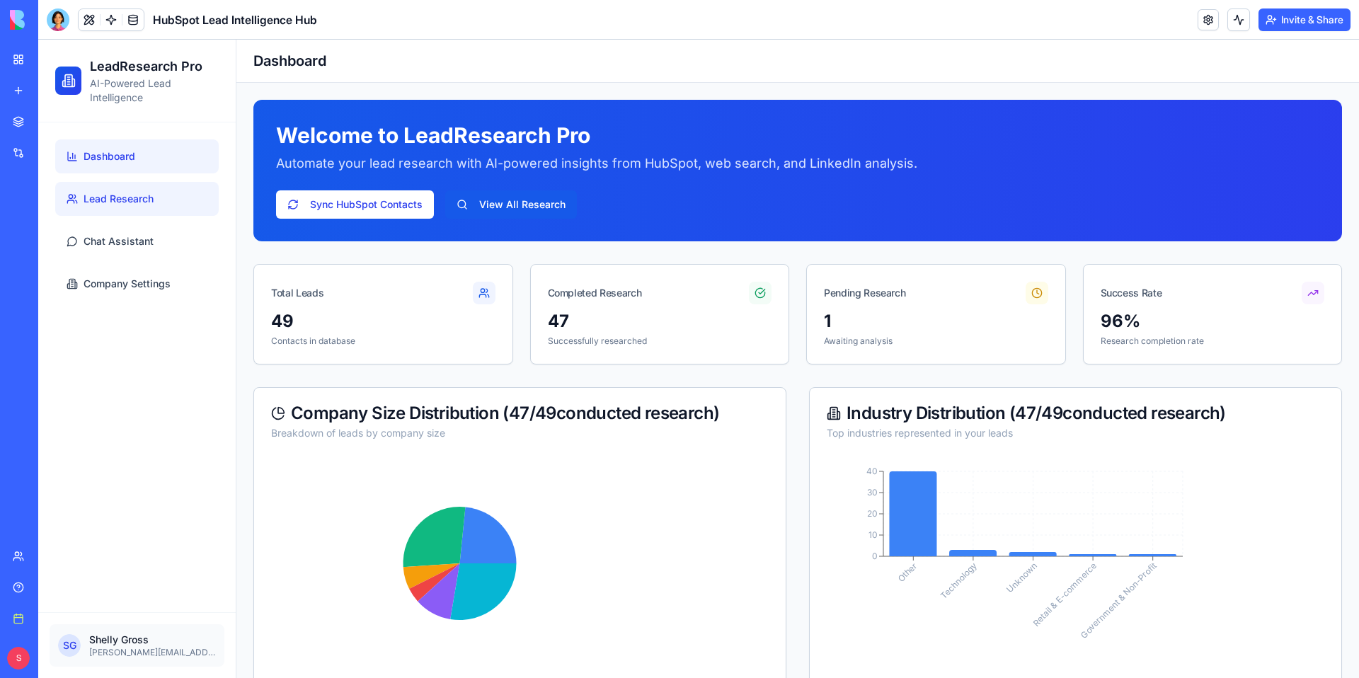
click at [113, 193] on span "Lead Research" at bounding box center [119, 199] width 70 height 14
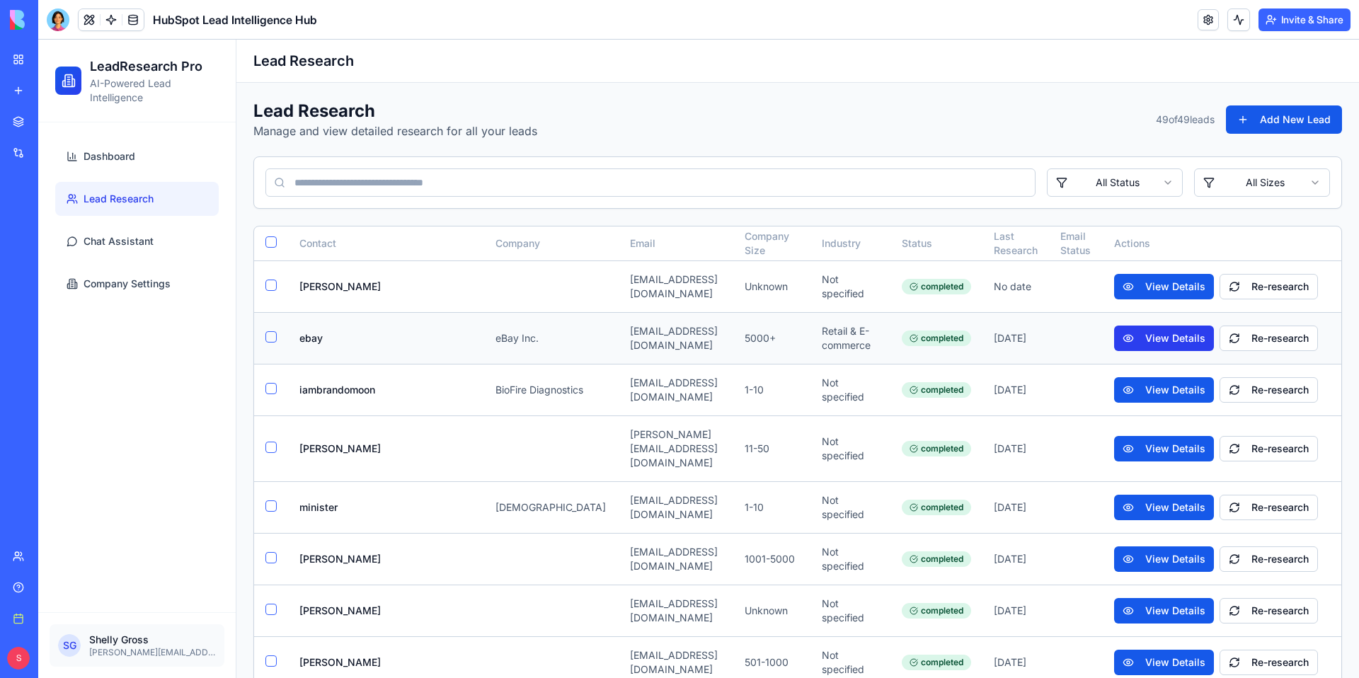
click at [1156, 343] on button "View Details" at bounding box center [1164, 338] width 100 height 25
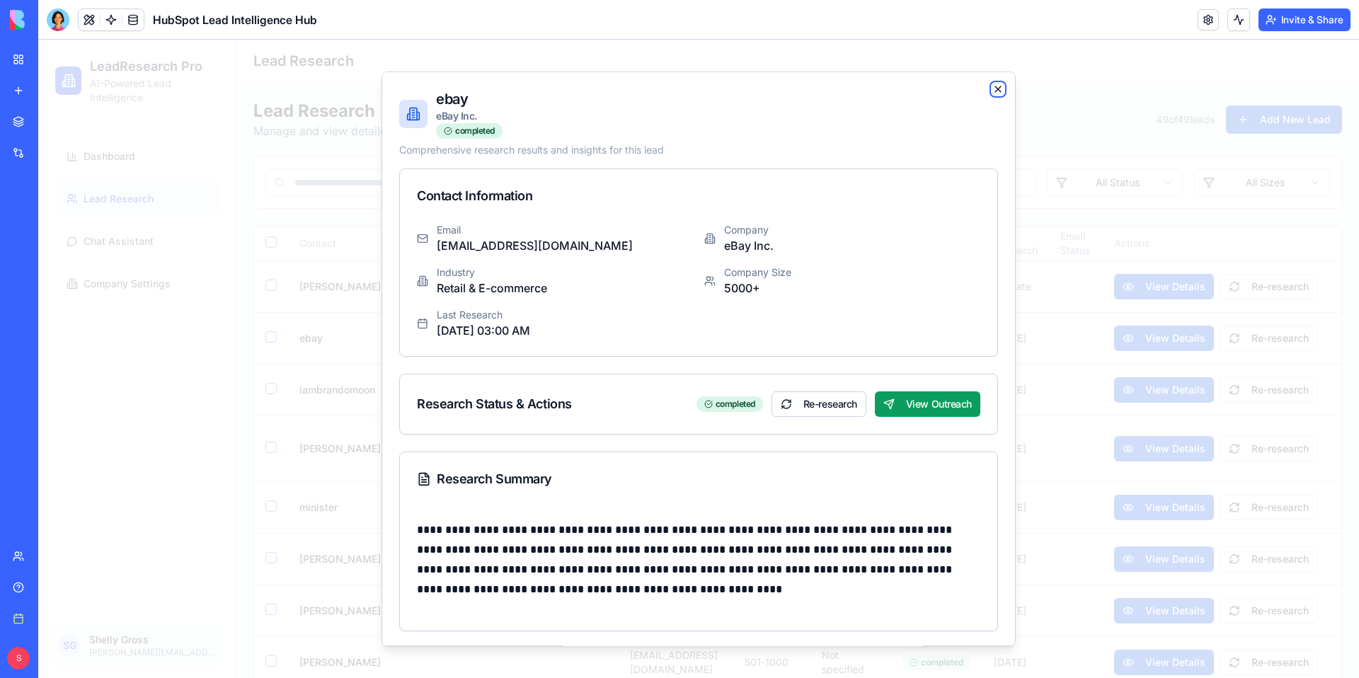
click at [998, 91] on icon "button" at bounding box center [997, 89] width 11 height 11
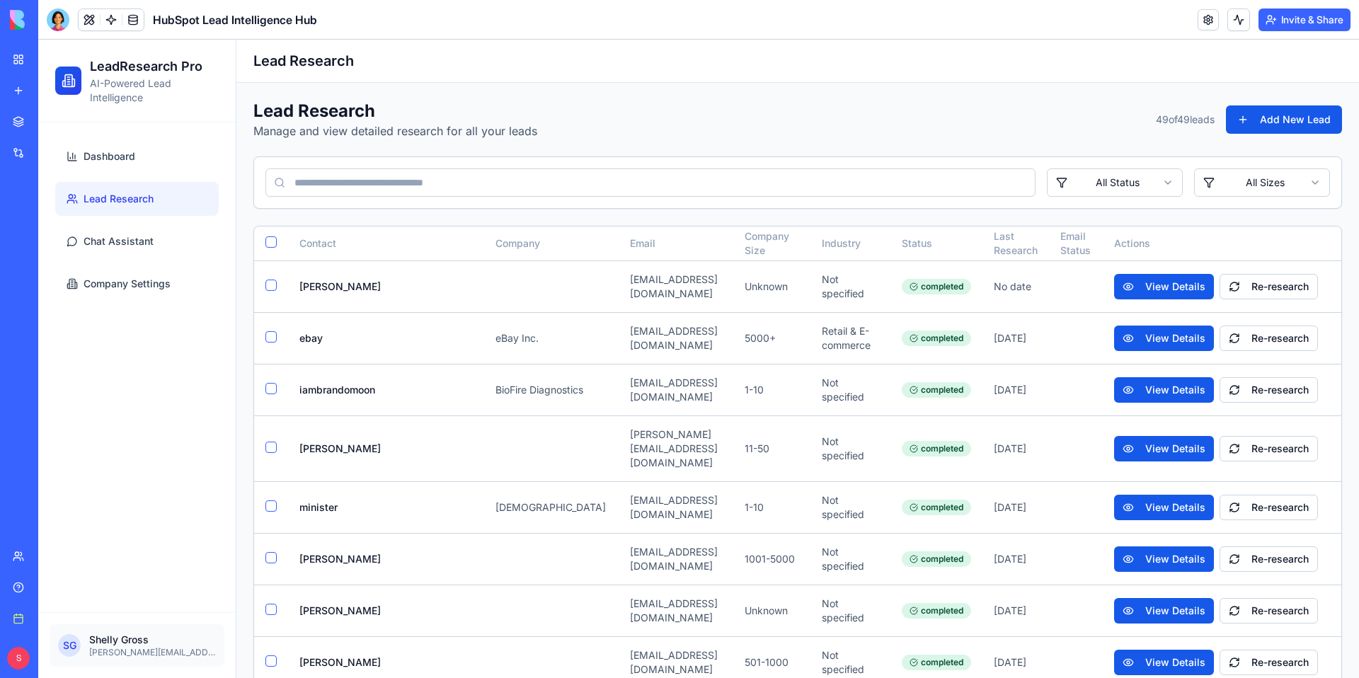
click at [548, 66] on h1 "Lead Research" at bounding box center [797, 61] width 1088 height 20
click at [1180, 287] on button "View Details" at bounding box center [1164, 286] width 100 height 25
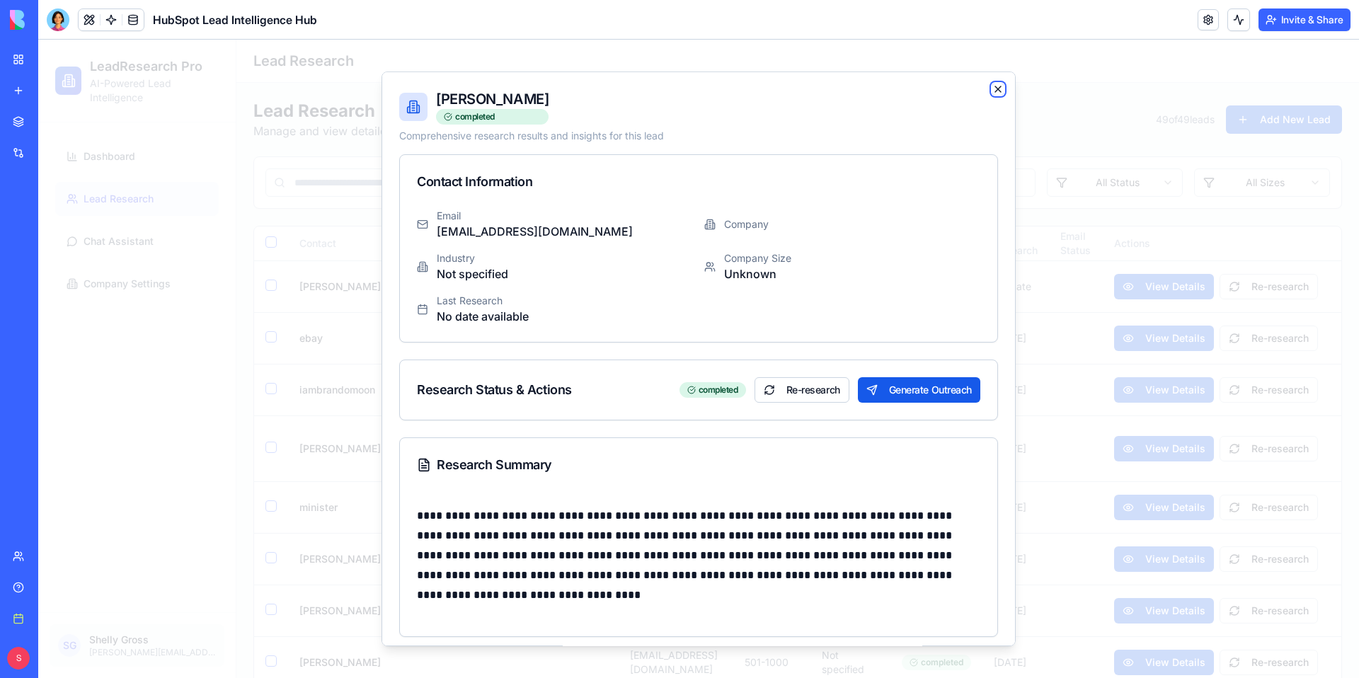
click at [998, 85] on icon "button" at bounding box center [997, 89] width 11 height 11
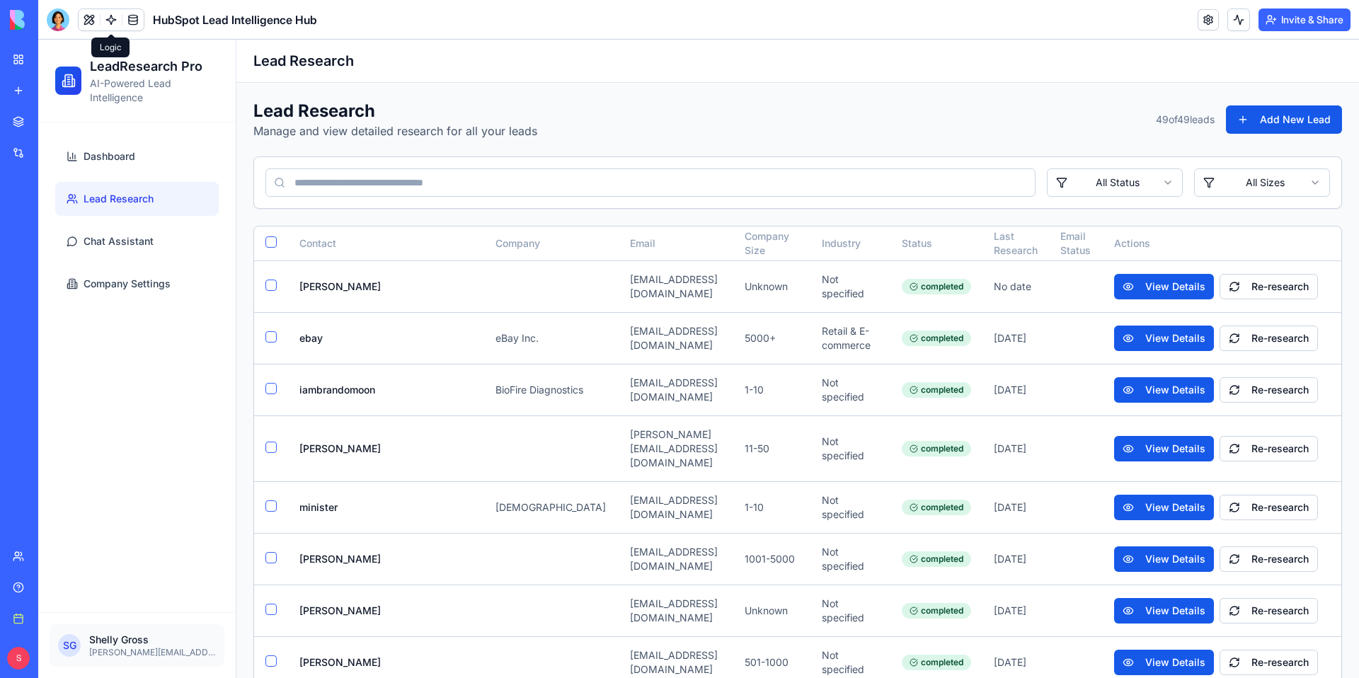
click at [113, 23] on link at bounding box center [110, 19] width 21 height 21
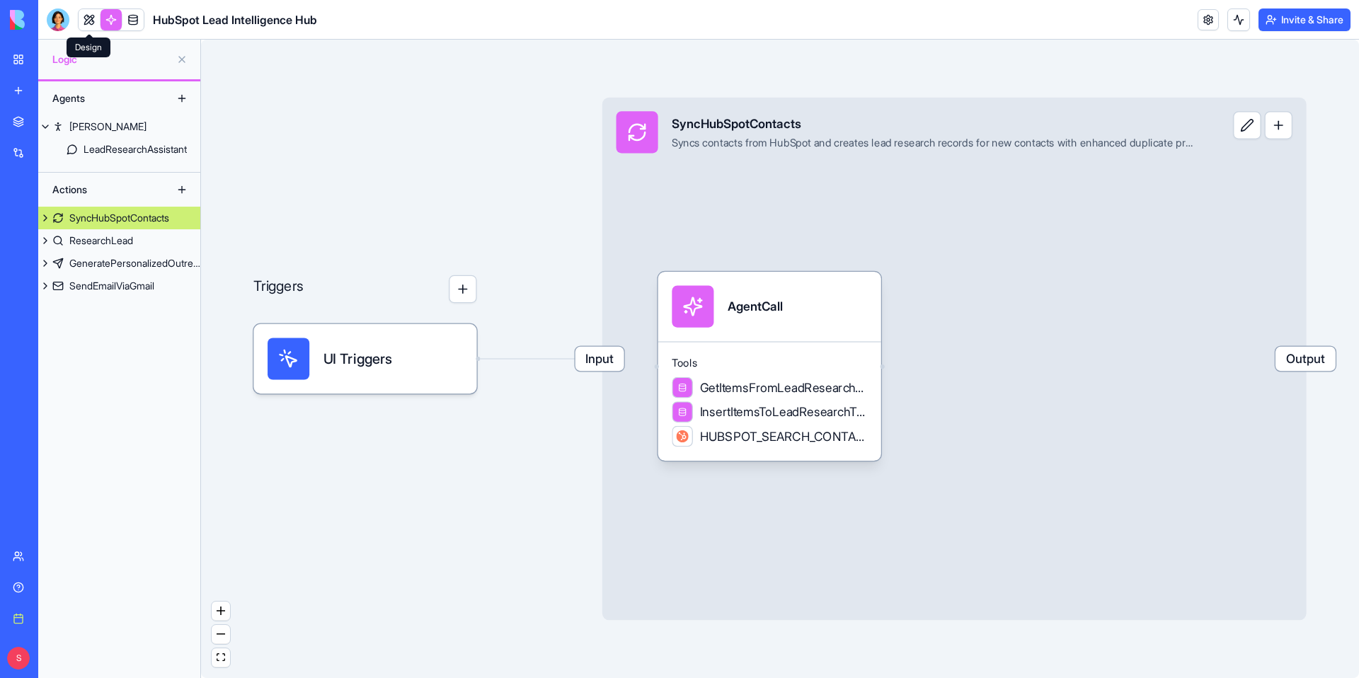
click at [90, 21] on link at bounding box center [89, 19] width 21 height 21
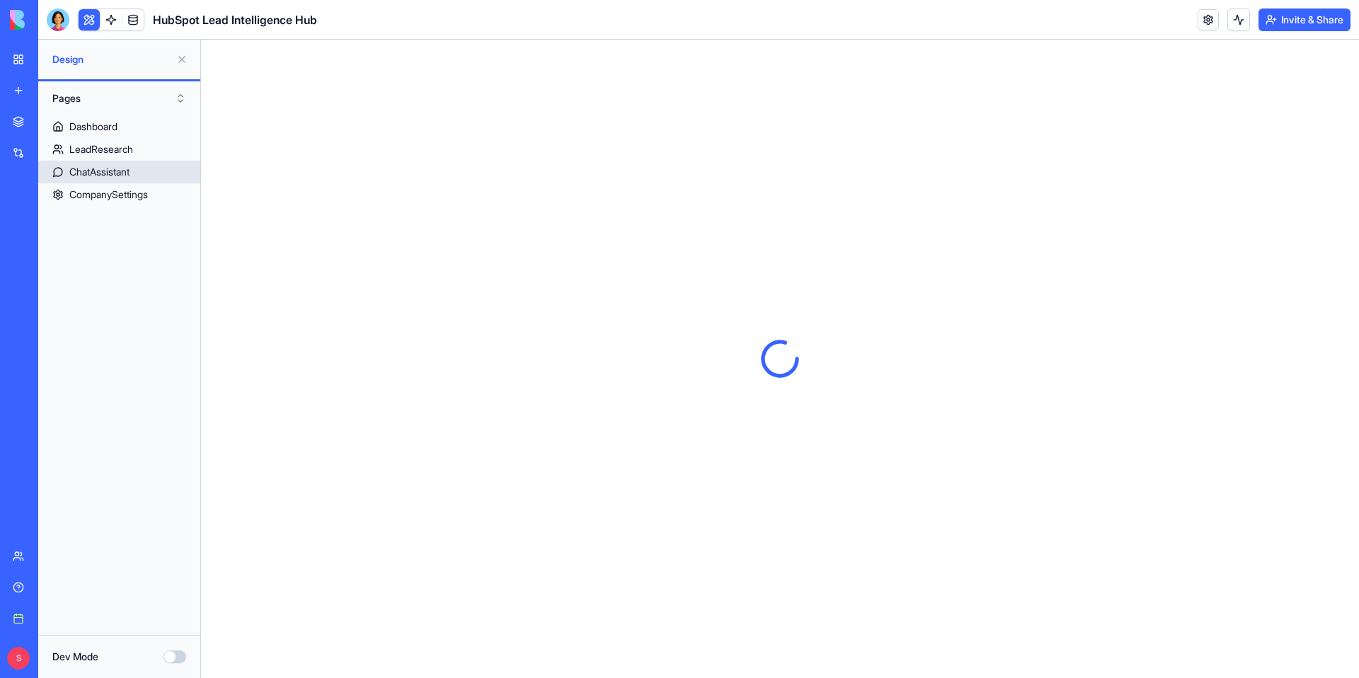
click at [102, 170] on div "ChatAssistant" at bounding box center [99, 172] width 60 height 14
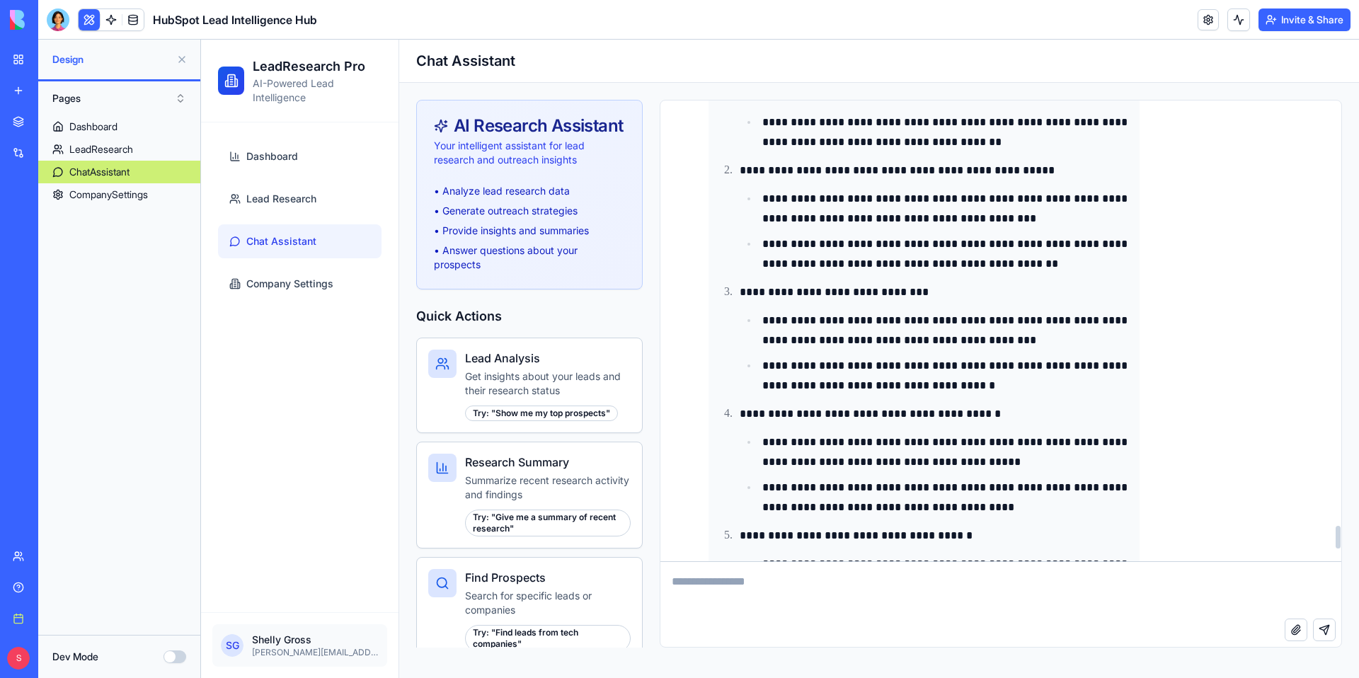
scroll to position [9010, 0]
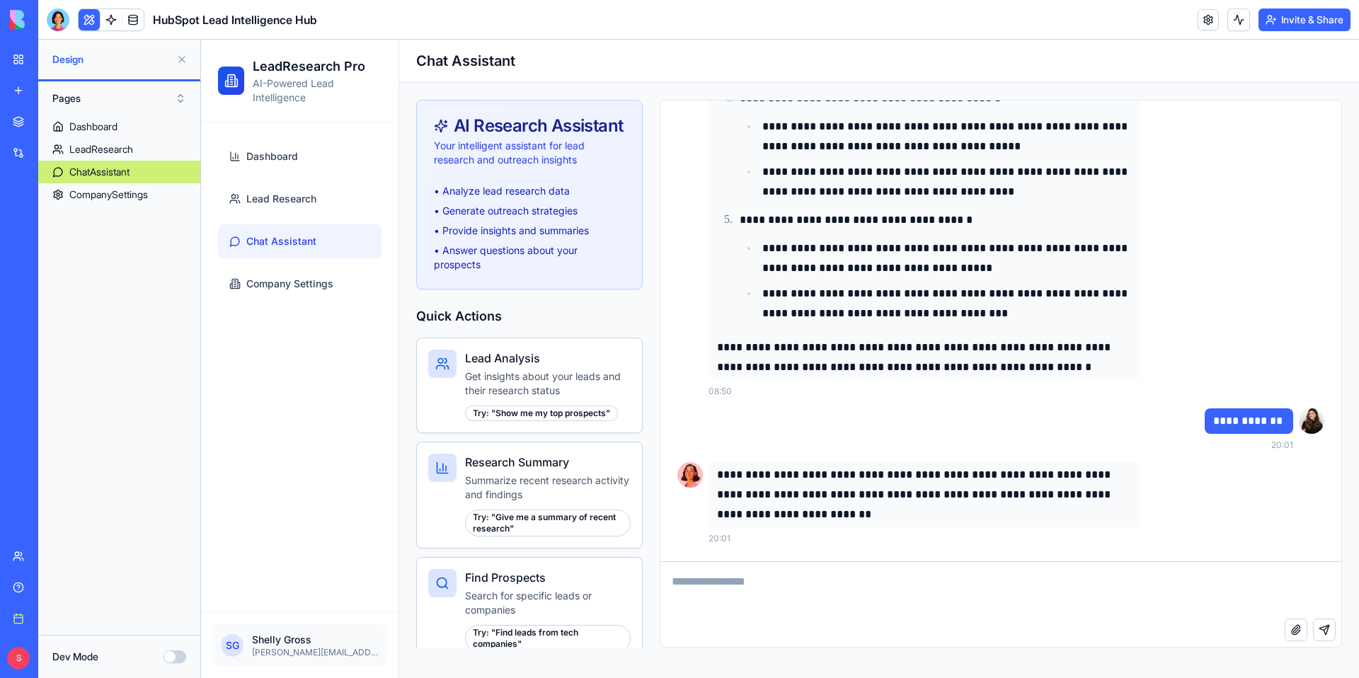
click at [181, 54] on button at bounding box center [182, 59] width 23 height 23
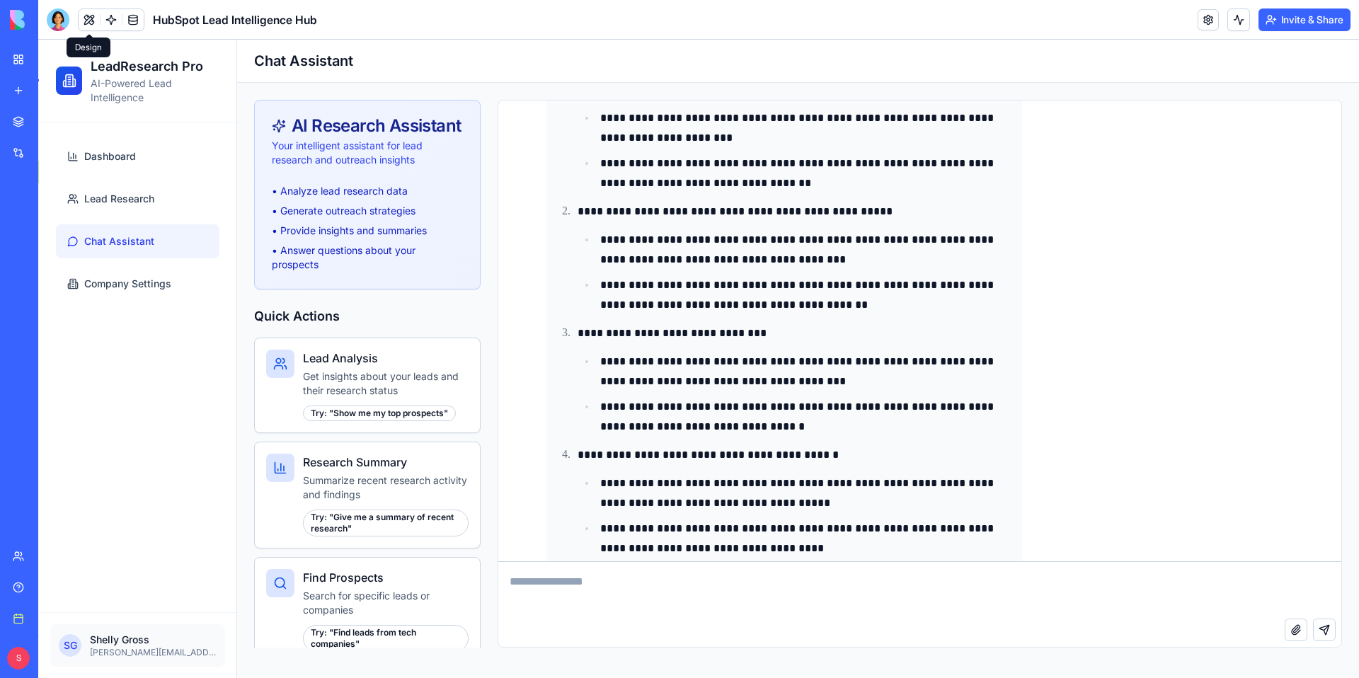
scroll to position [8040, 0]
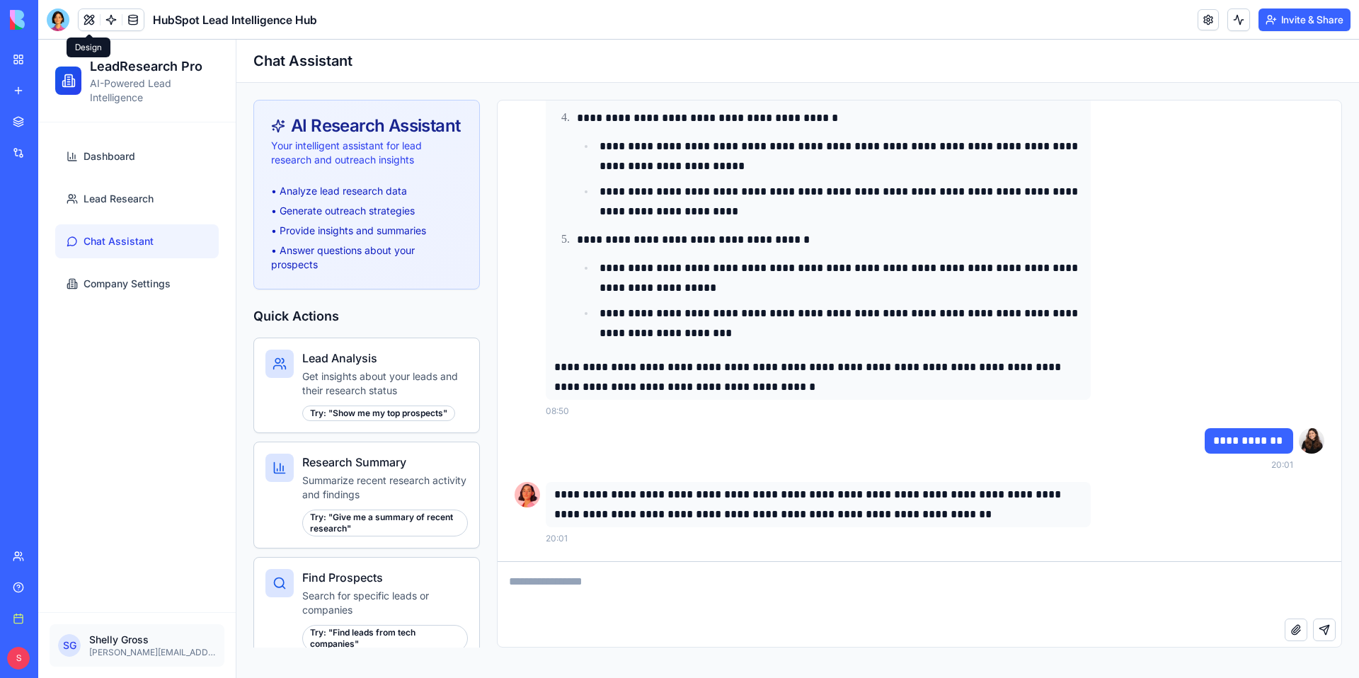
click at [110, 461] on div "Dashboard Lead Research Chat Assistant Company Settings" at bounding box center [136, 367] width 197 height 490
click at [110, 457] on div "Dashboard Lead Research Chat Assistant Company Settings" at bounding box center [136, 367] width 197 height 490
click at [120, 163] on link "Dashboard" at bounding box center [136, 156] width 163 height 34
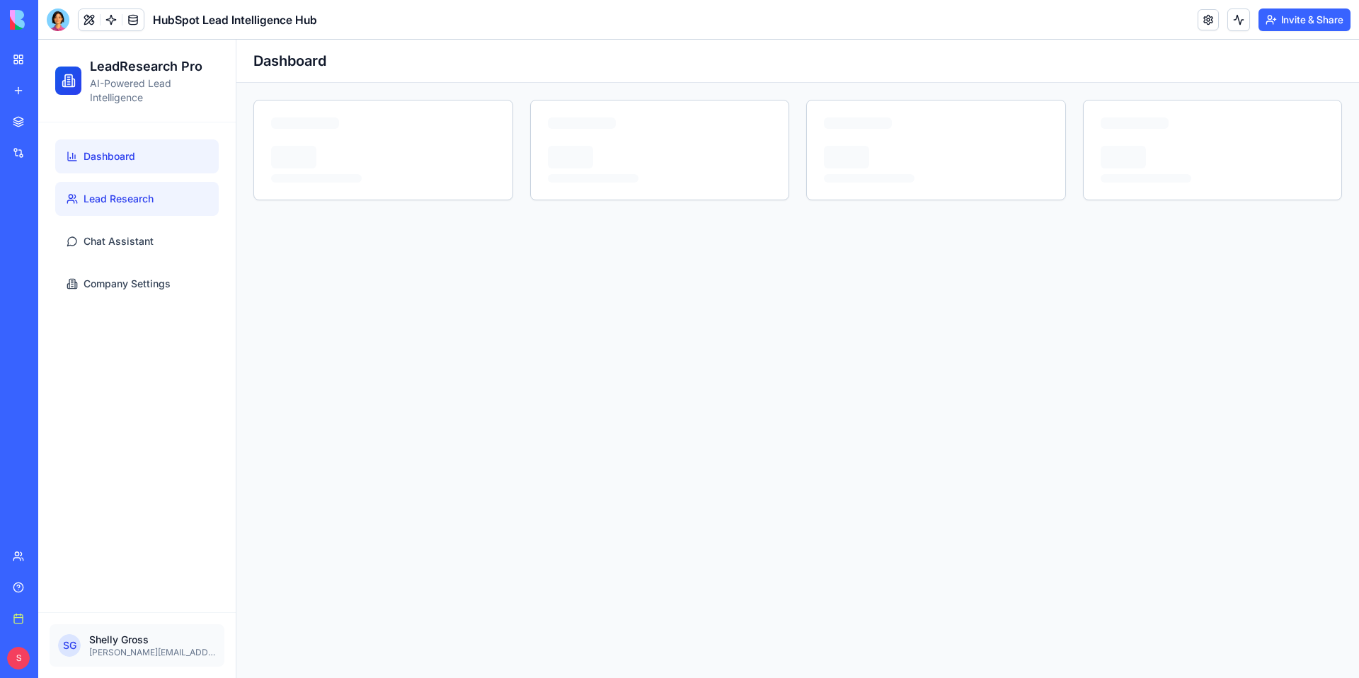
click at [132, 200] on span "Lead Research" at bounding box center [119, 199] width 70 height 14
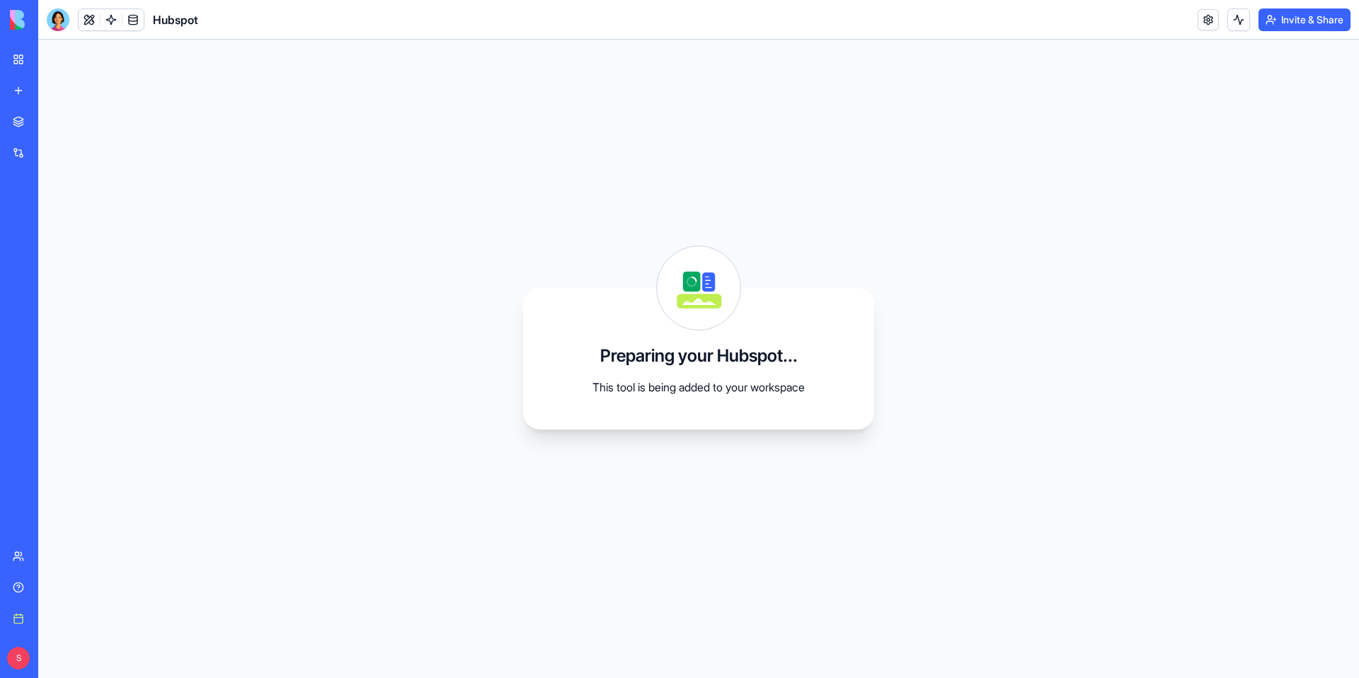
click at [59, 22] on div at bounding box center [58, 19] width 23 height 23
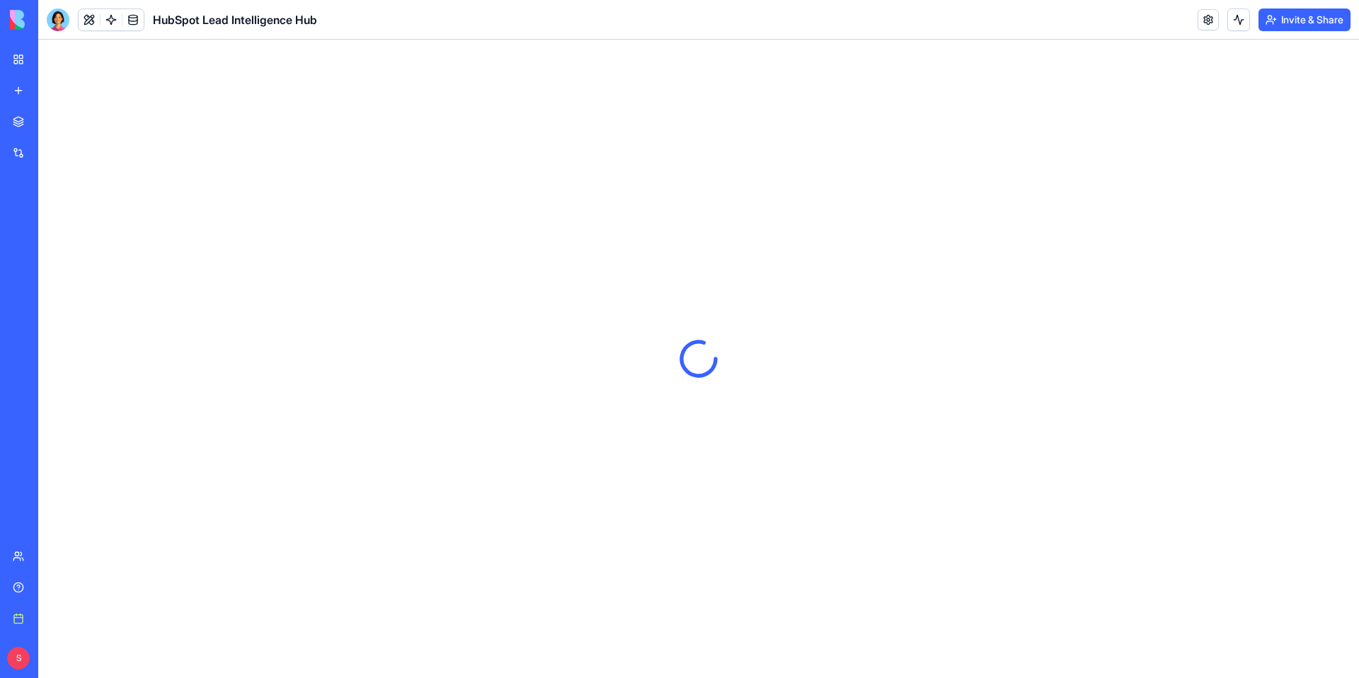
click at [60, 25] on div at bounding box center [58, 19] width 23 height 23
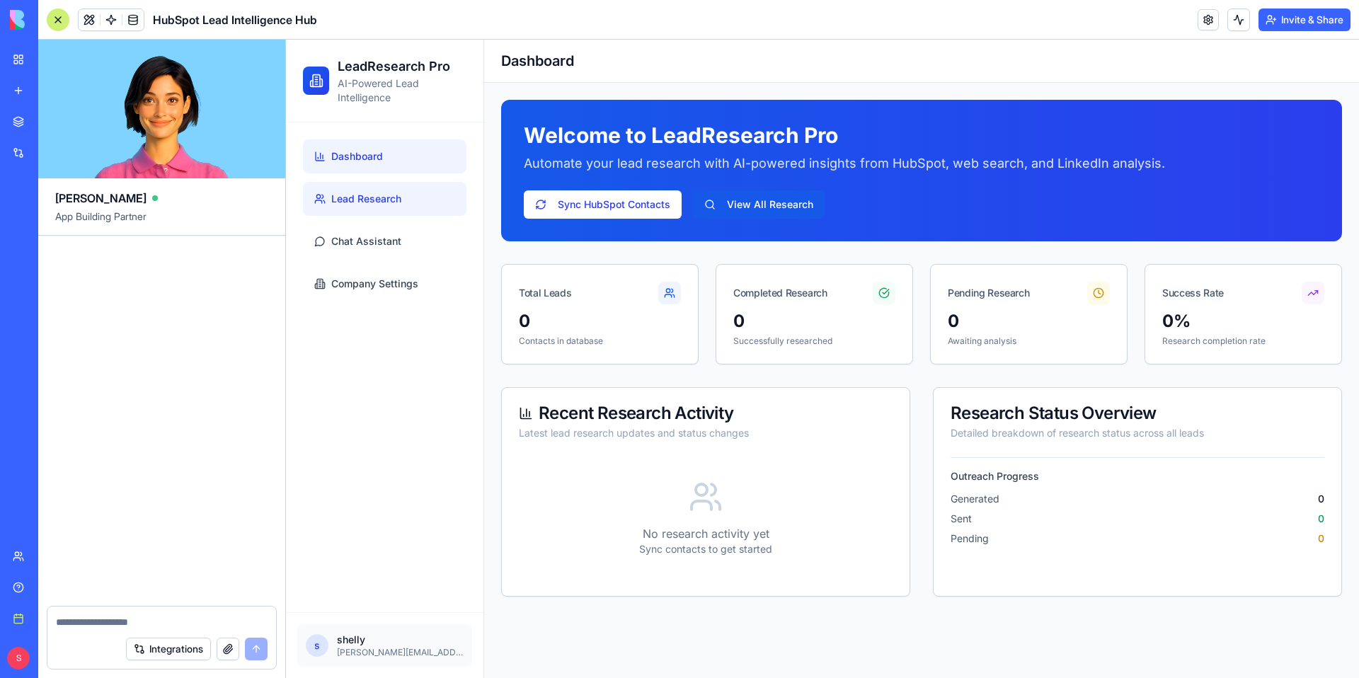
click at [353, 205] on span "Lead Research" at bounding box center [366, 199] width 70 height 14
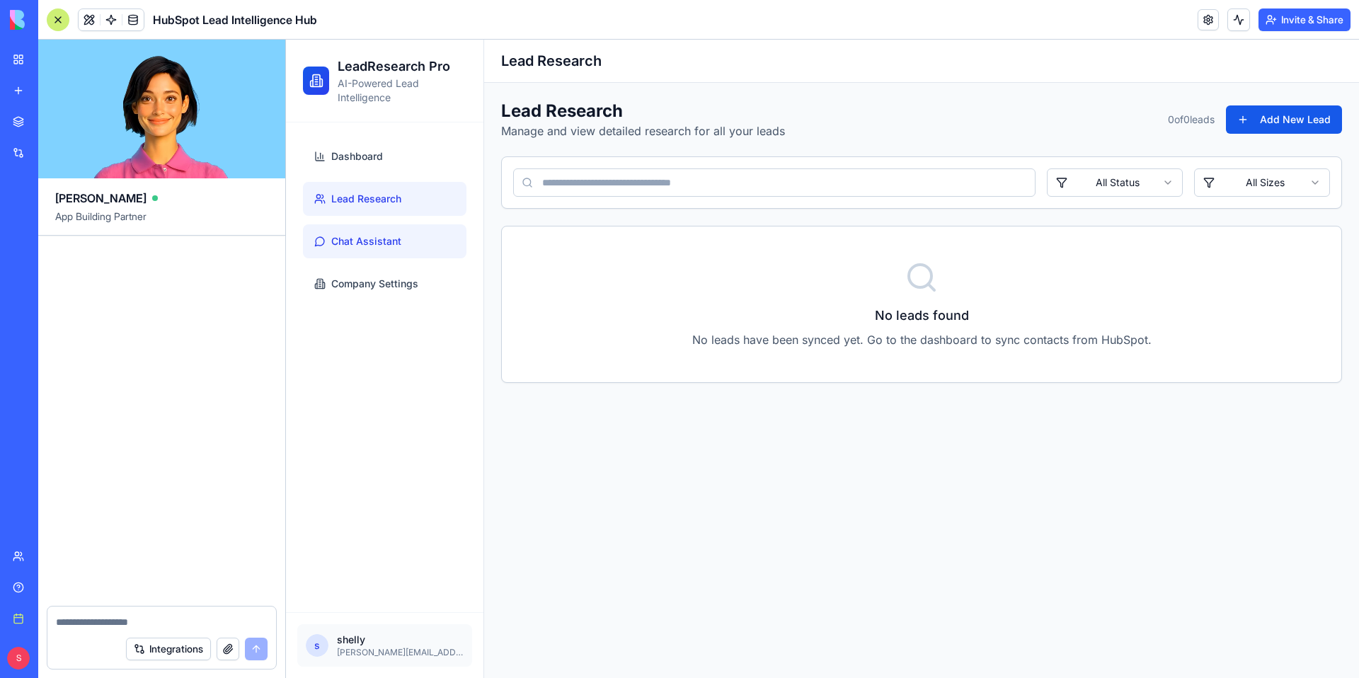
click at [357, 243] on span "Chat Assistant" at bounding box center [366, 241] width 70 height 14
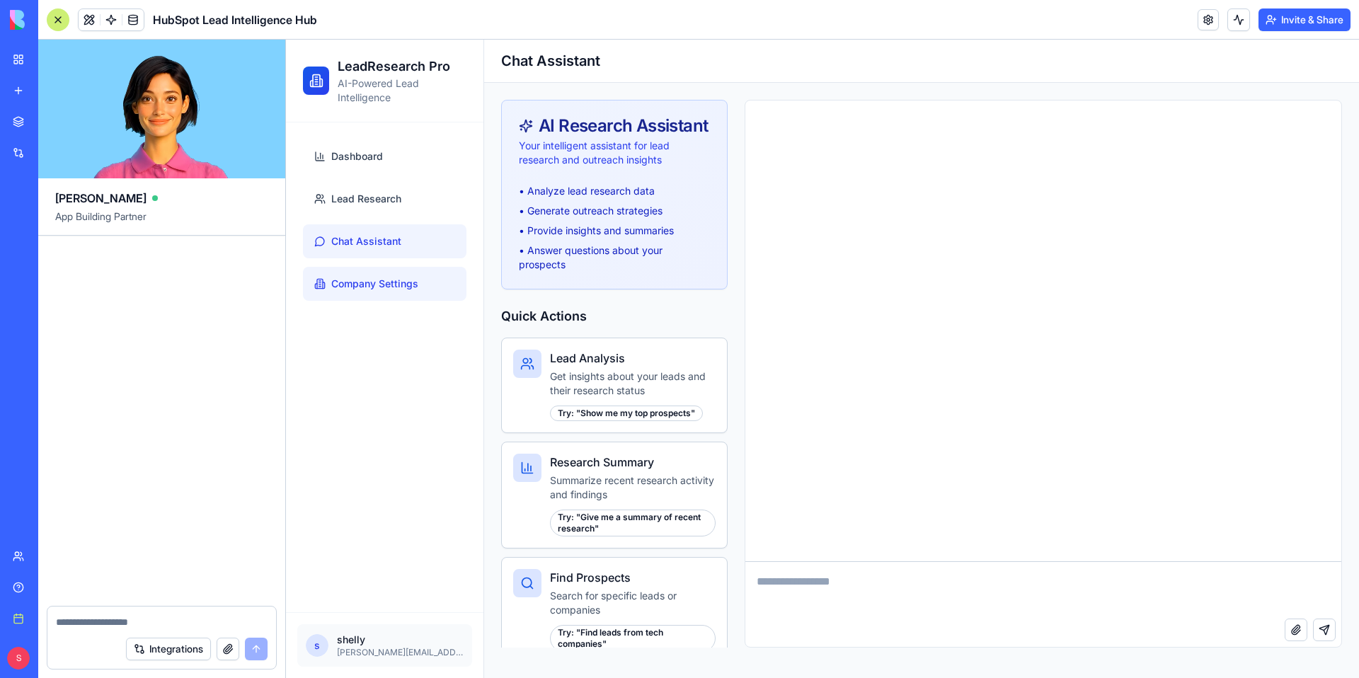
click at [390, 295] on link "Company Settings" at bounding box center [384, 284] width 163 height 34
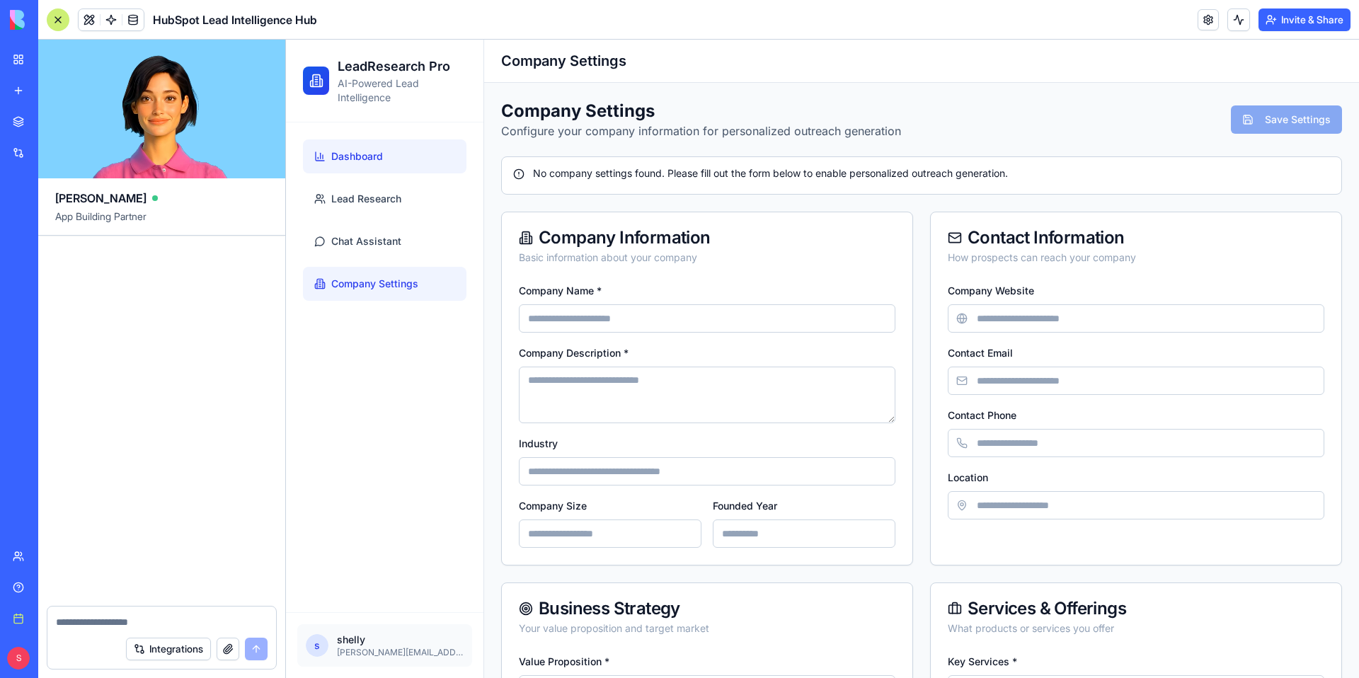
click at [371, 159] on span "Dashboard" at bounding box center [357, 156] width 52 height 14
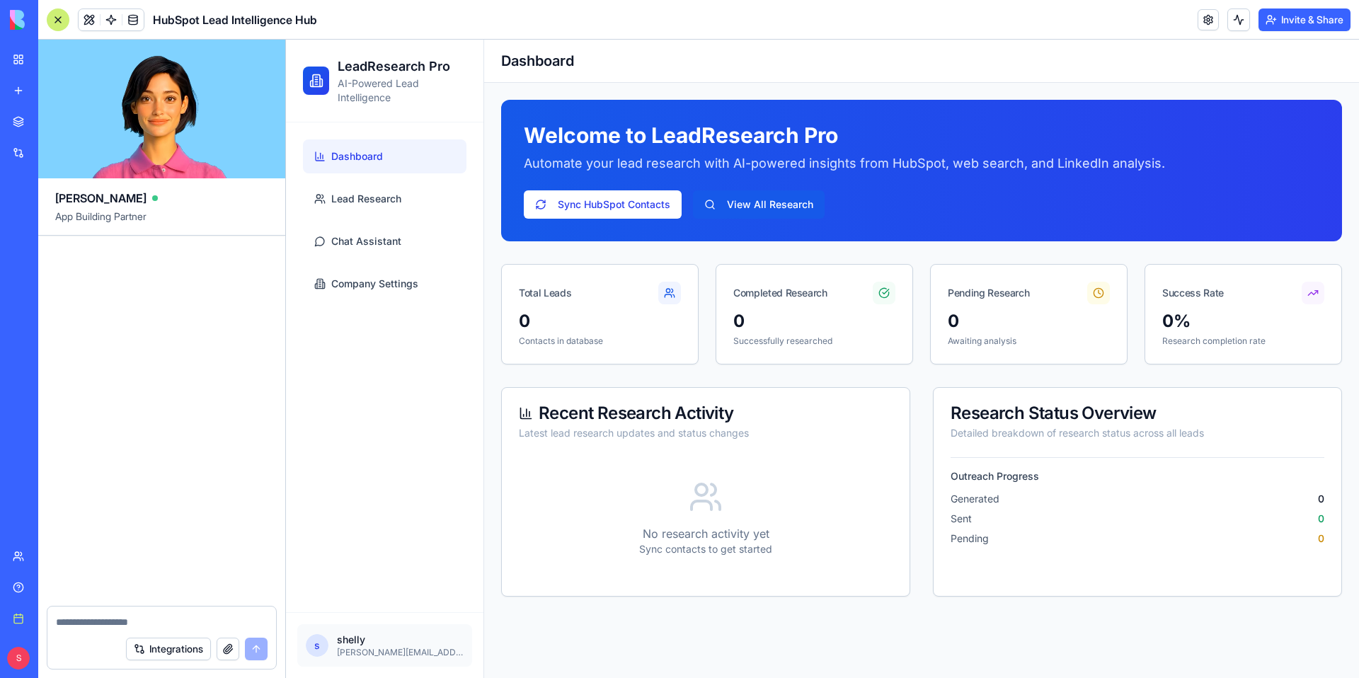
click at [163, 613] on div at bounding box center [161, 617] width 229 height 23
click at [145, 620] on textarea at bounding box center [162, 622] width 212 height 14
click at [150, 652] on button "Integrations" at bounding box center [168, 649] width 85 height 23
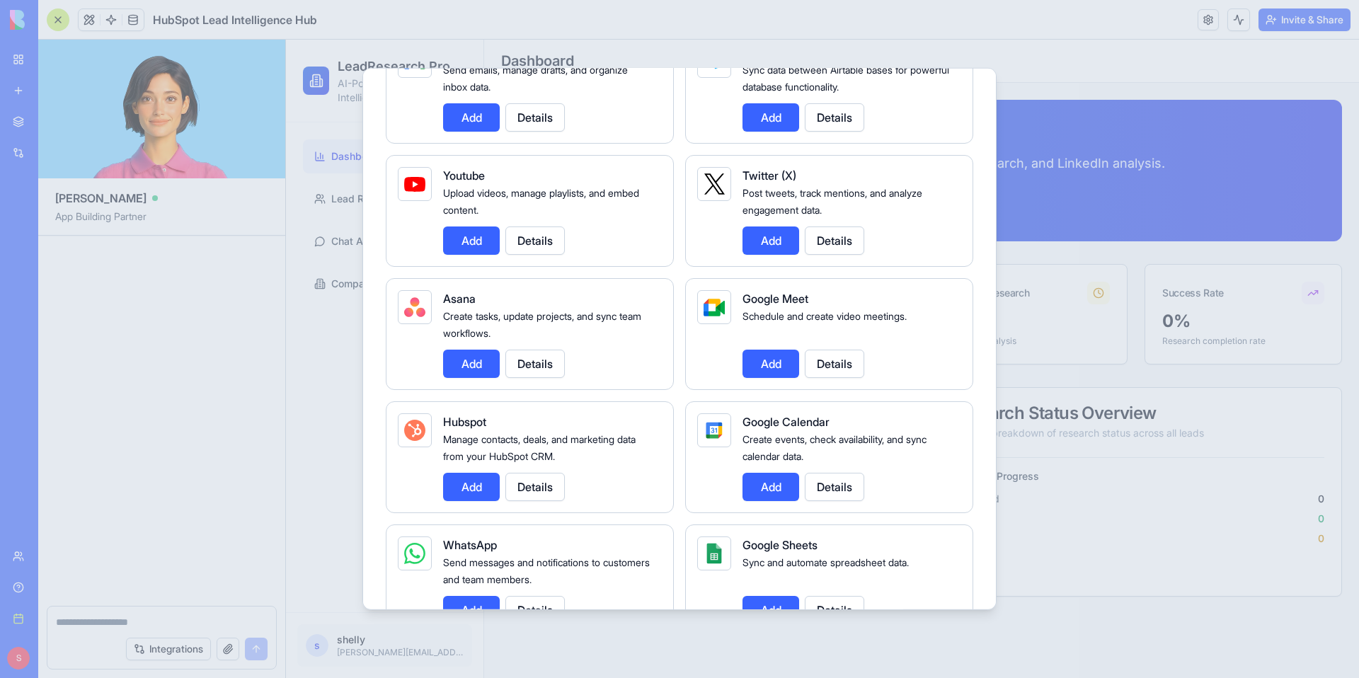
scroll to position [304, 0]
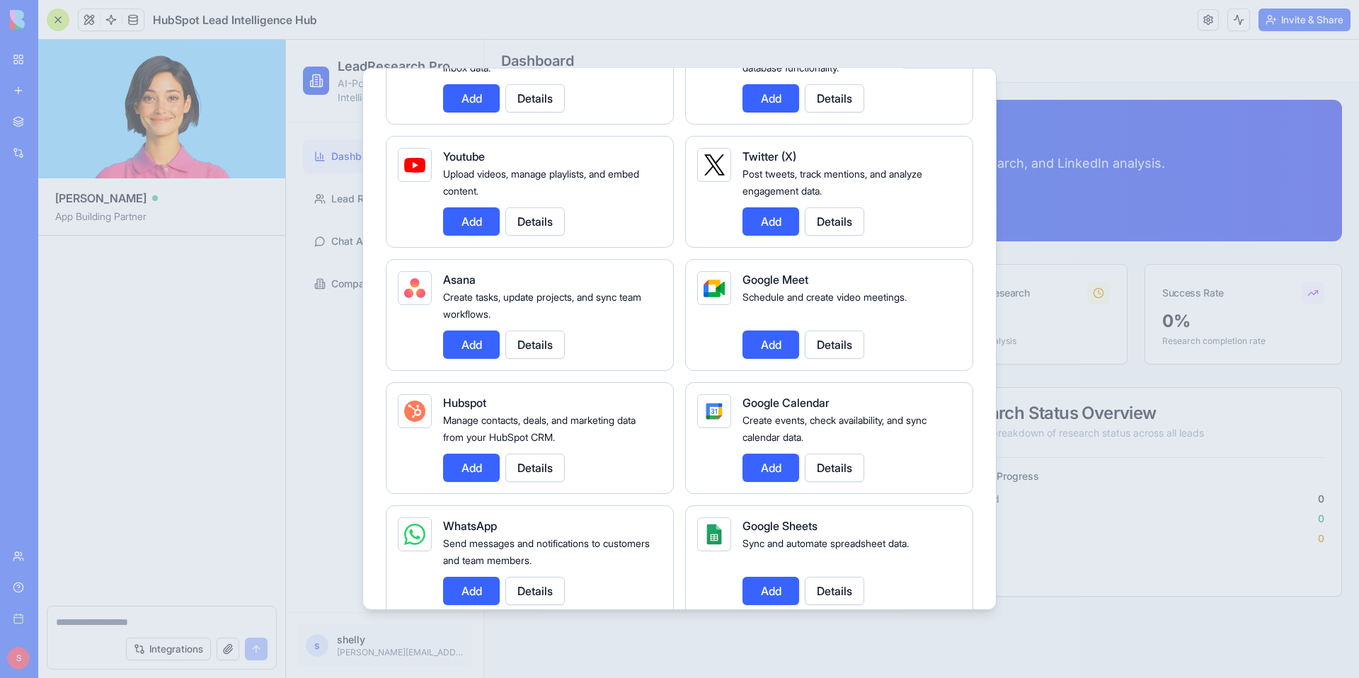
click at [461, 476] on button "Add" at bounding box center [471, 468] width 57 height 28
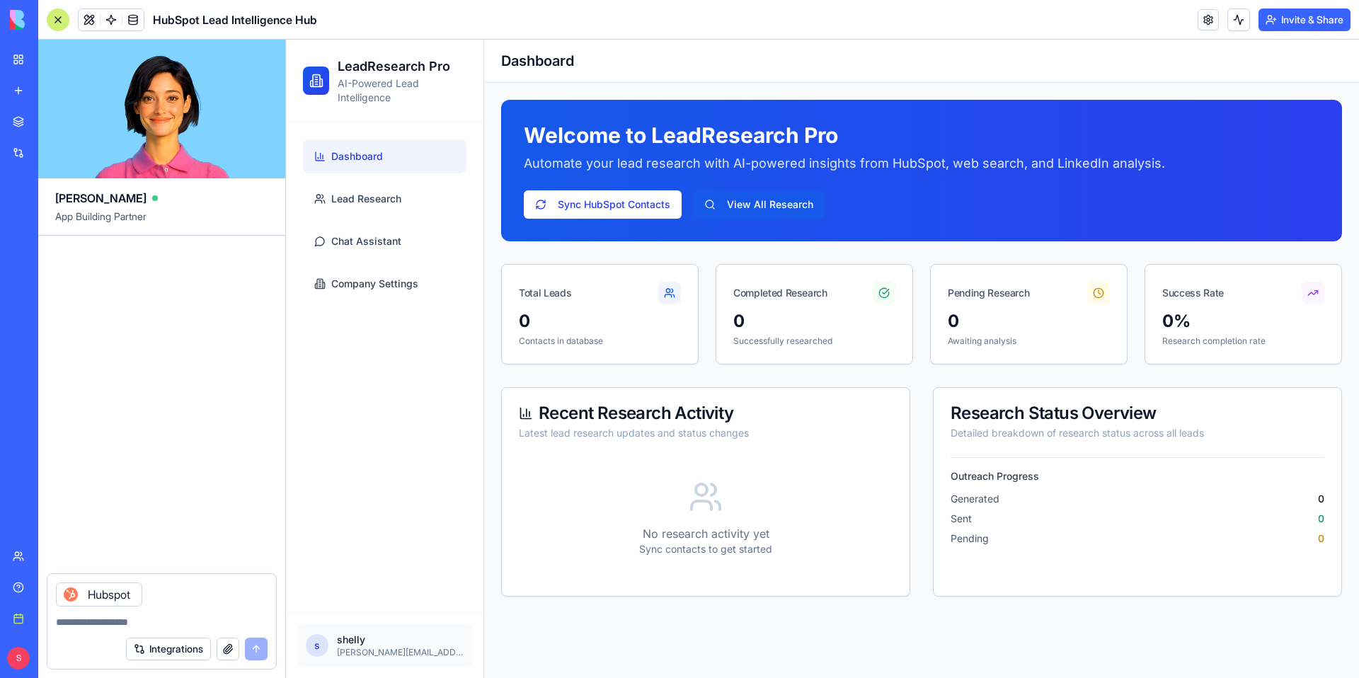
click at [125, 624] on textarea at bounding box center [162, 622] width 212 height 14
click at [262, 650] on div "Integrations" at bounding box center [197, 649] width 142 height 23
click at [72, 592] on icon at bounding box center [71, 595] width 6 height 6
click at [105, 619] on textarea at bounding box center [162, 622] width 212 height 14
click at [250, 654] on div "Integrations" at bounding box center [197, 649] width 142 height 23
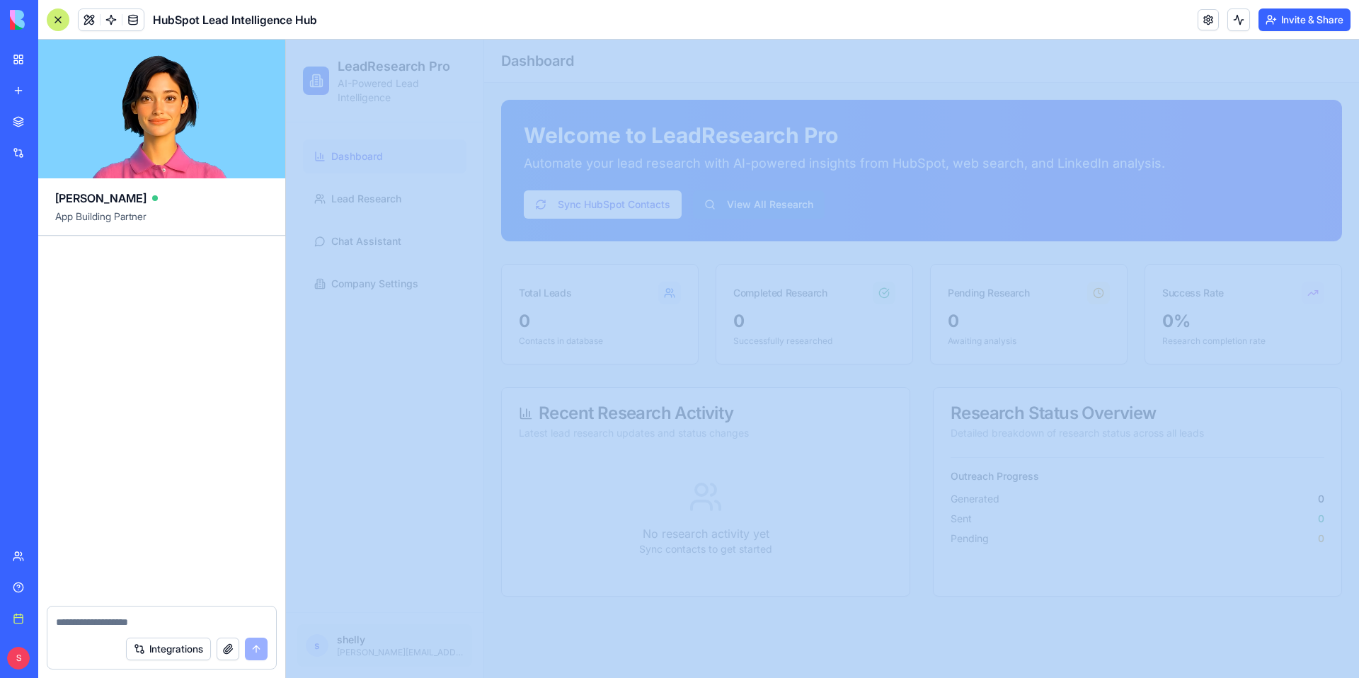
click at [250, 654] on div "Integrations" at bounding box center [197, 649] width 142 height 23
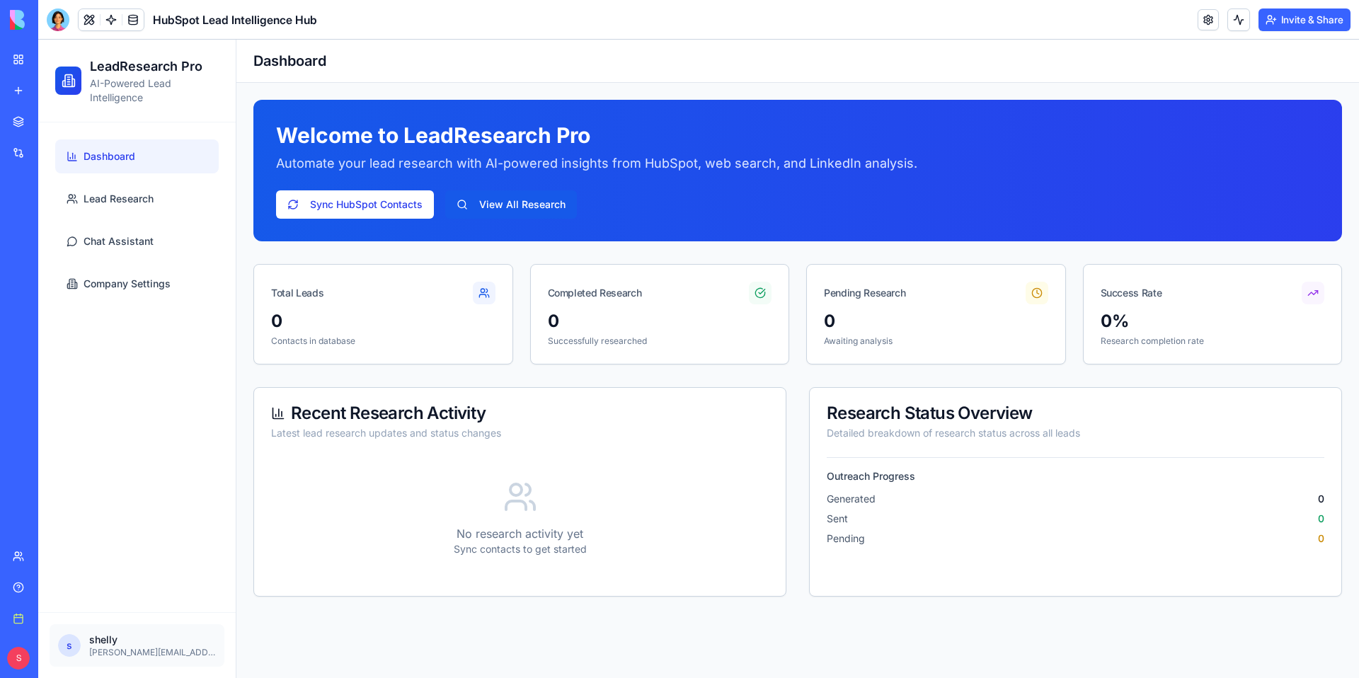
click at [61, 21] on div at bounding box center [58, 19] width 23 height 23
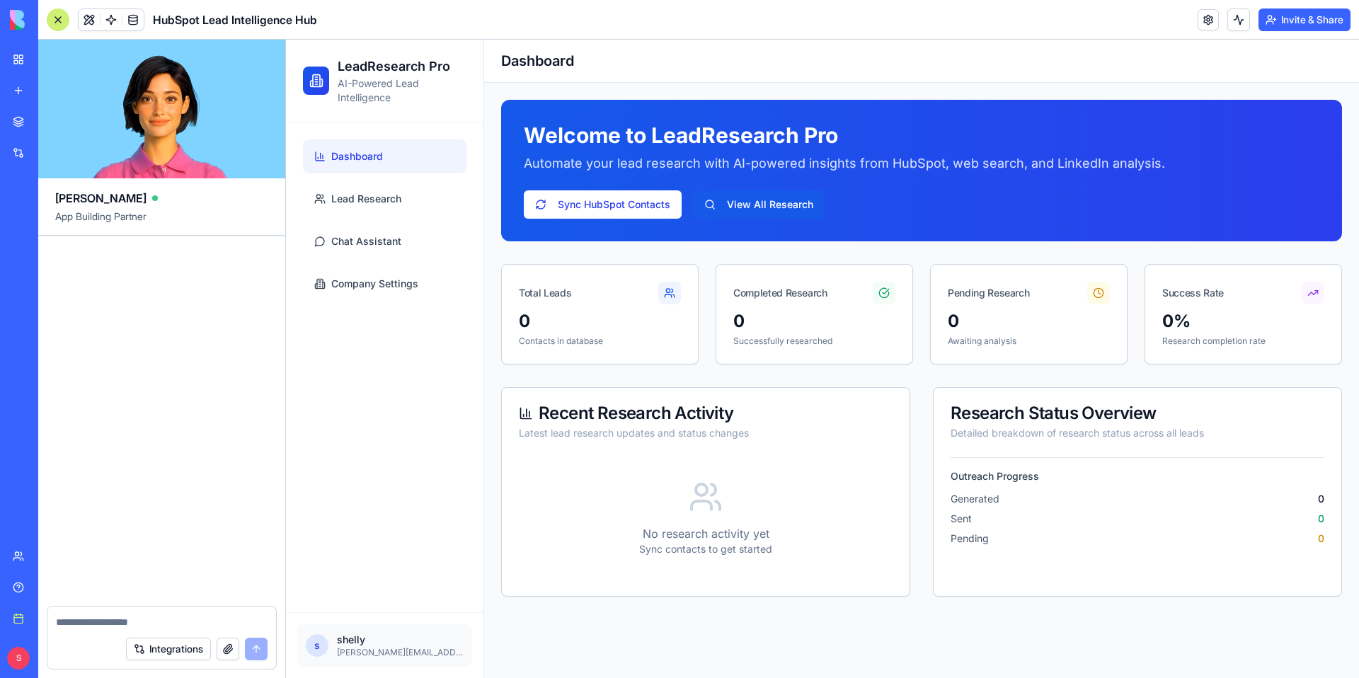
click at [208, 617] on textarea at bounding box center [162, 622] width 212 height 14
type textarea "*"
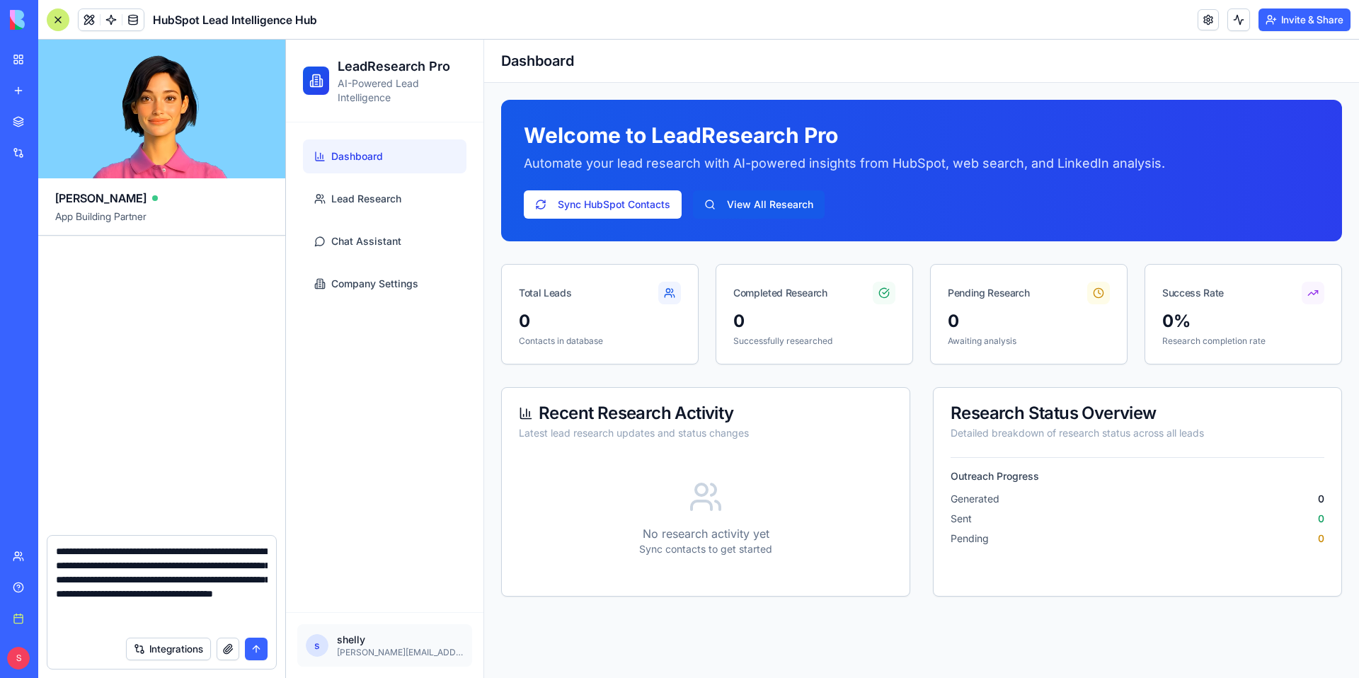
click at [67, 589] on textarea "**********" at bounding box center [162, 586] width 212 height 85
type textarea "**********"
click at [254, 652] on button "submit" at bounding box center [256, 649] width 23 height 23
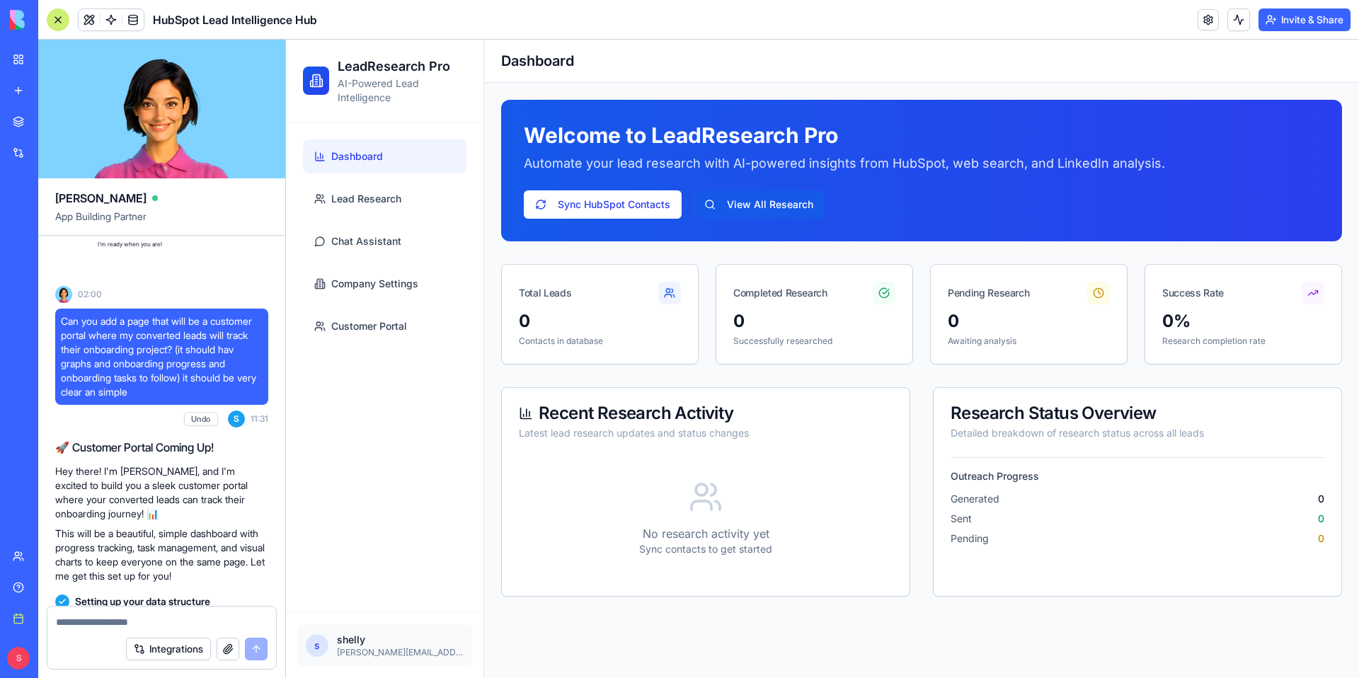
scroll to position [612, 0]
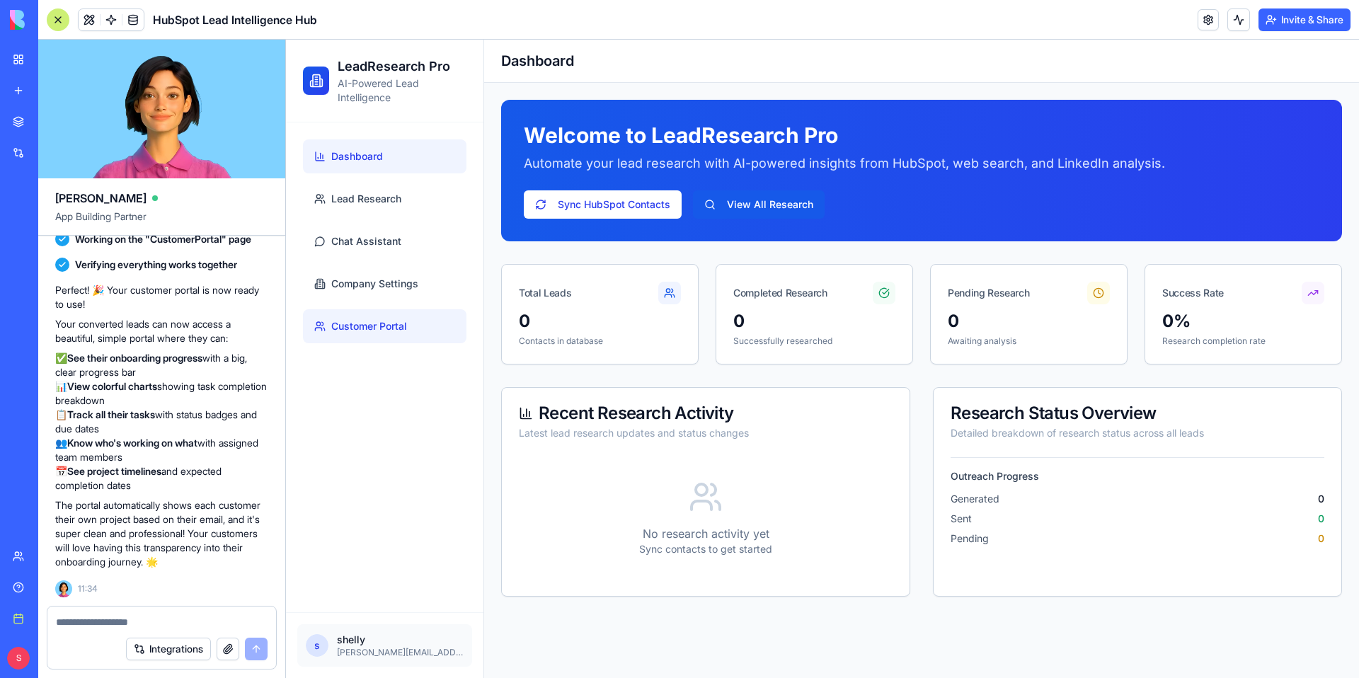
click at [379, 335] on link "Customer Portal" at bounding box center [384, 326] width 163 height 34
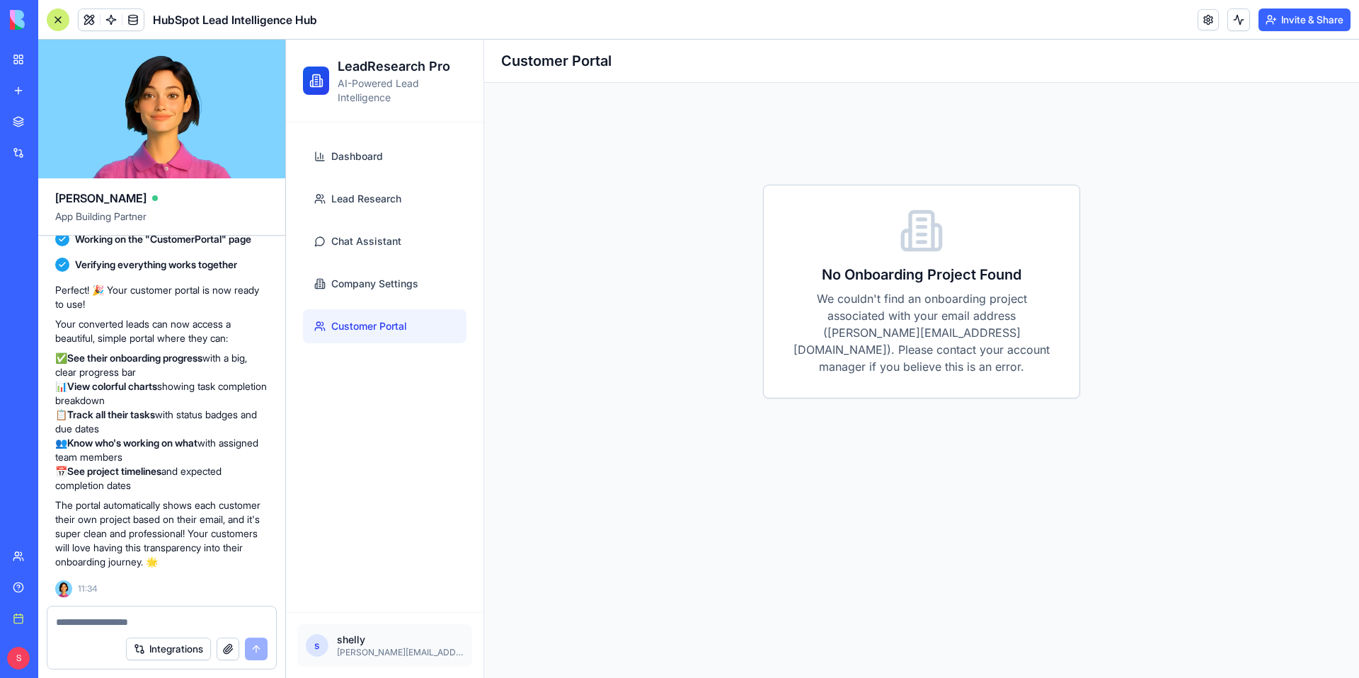
click at [865, 277] on h2 "No Onboarding Project Found" at bounding box center [921, 275] width 270 height 20
click at [834, 237] on div "No Onboarding Project Found We couldn't find an onboarding project associated w…" at bounding box center [922, 291] width 316 height 212
click at [362, 230] on link "Chat Assistant" at bounding box center [384, 241] width 163 height 34
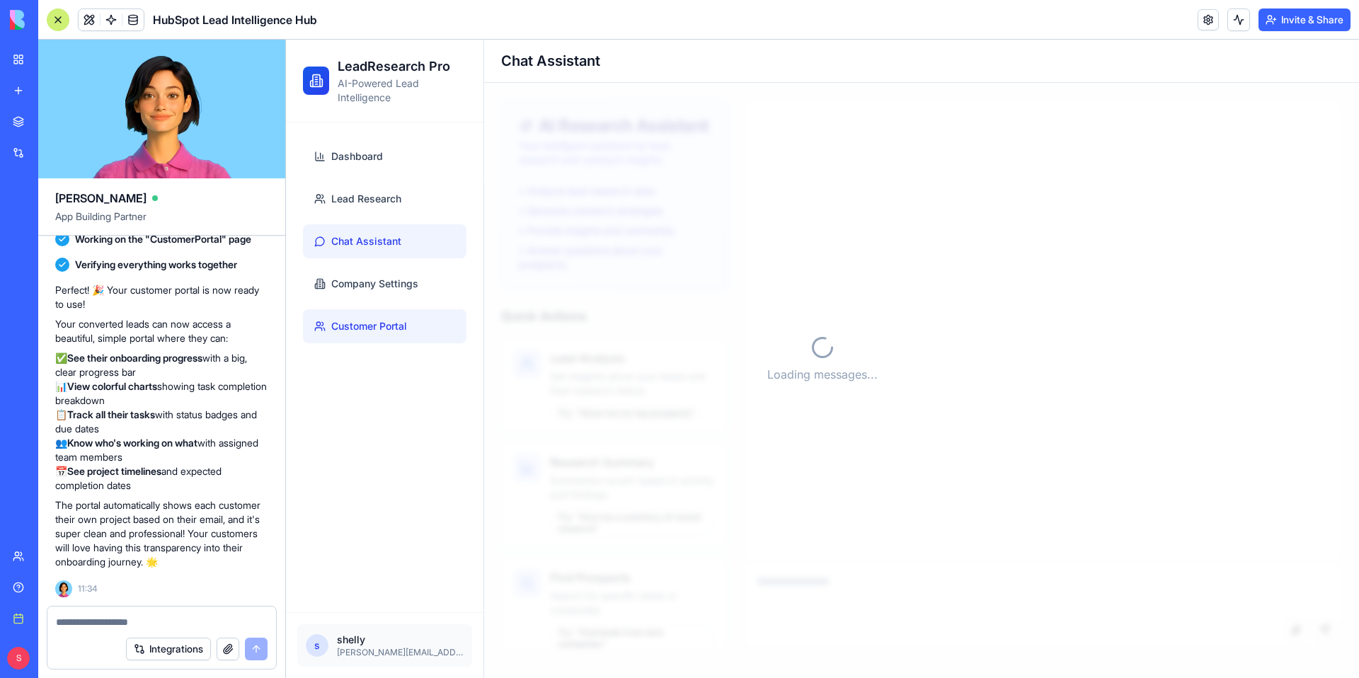
click at [382, 321] on span "Customer Portal" at bounding box center [369, 326] width 76 height 14
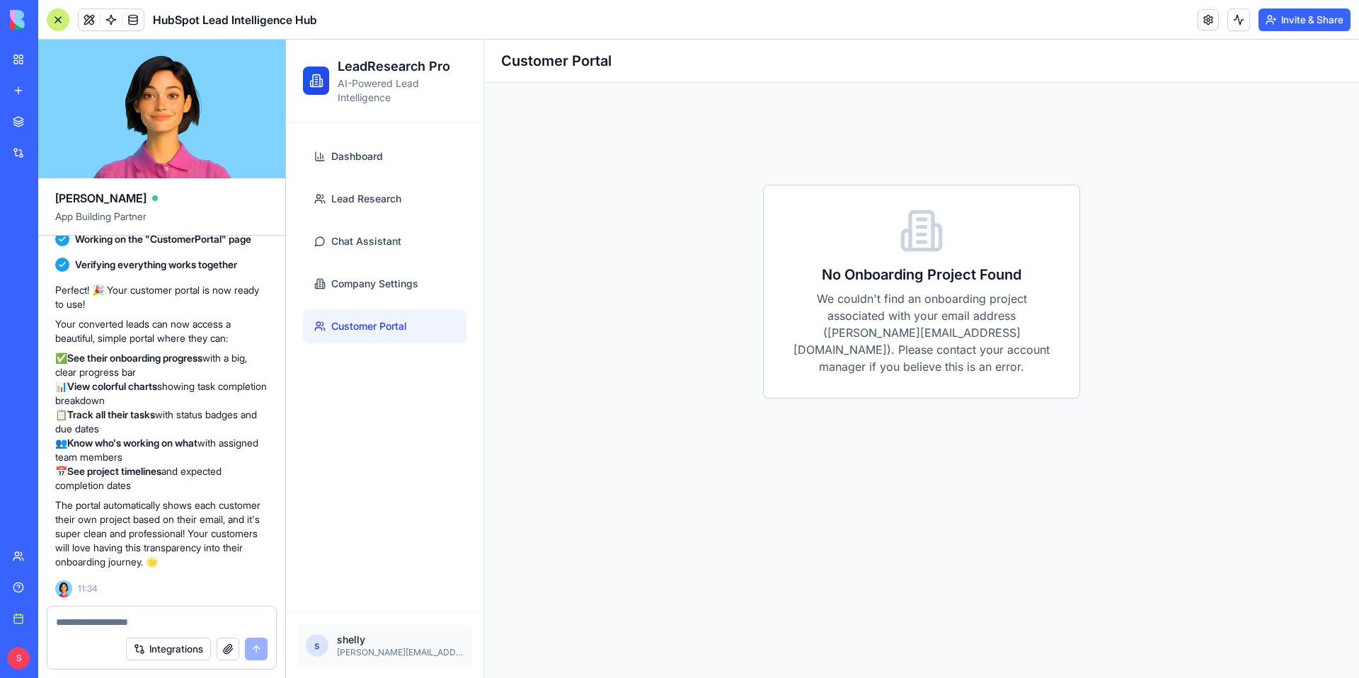
click at [119, 622] on textarea at bounding box center [162, 622] width 212 height 14
type textarea "*"
click at [151, 623] on textarea "**********" at bounding box center [162, 622] width 212 height 14
click at [230, 621] on textarea "**********" at bounding box center [162, 622] width 212 height 14
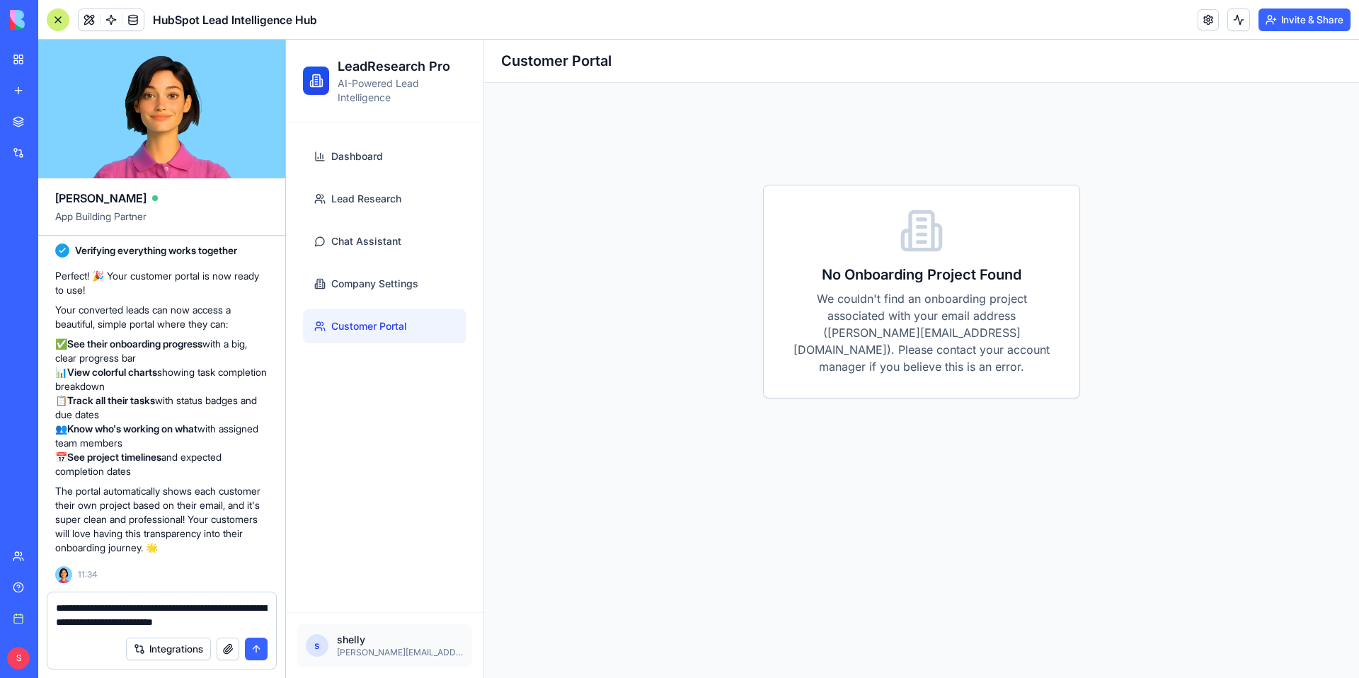
type textarea "**********"
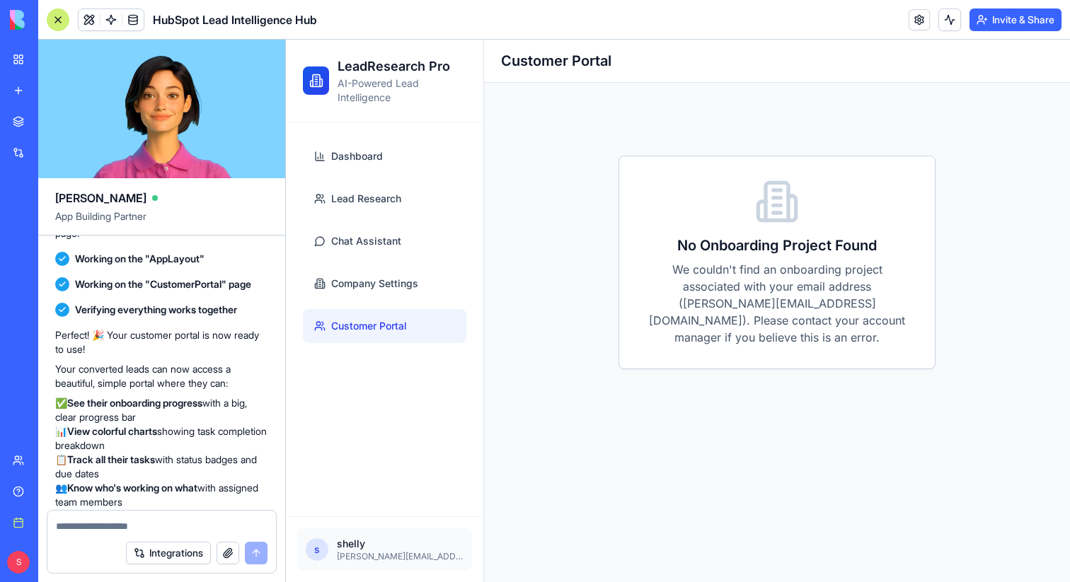
scroll to position [1809, 0]
